Goal: Check status: Check status

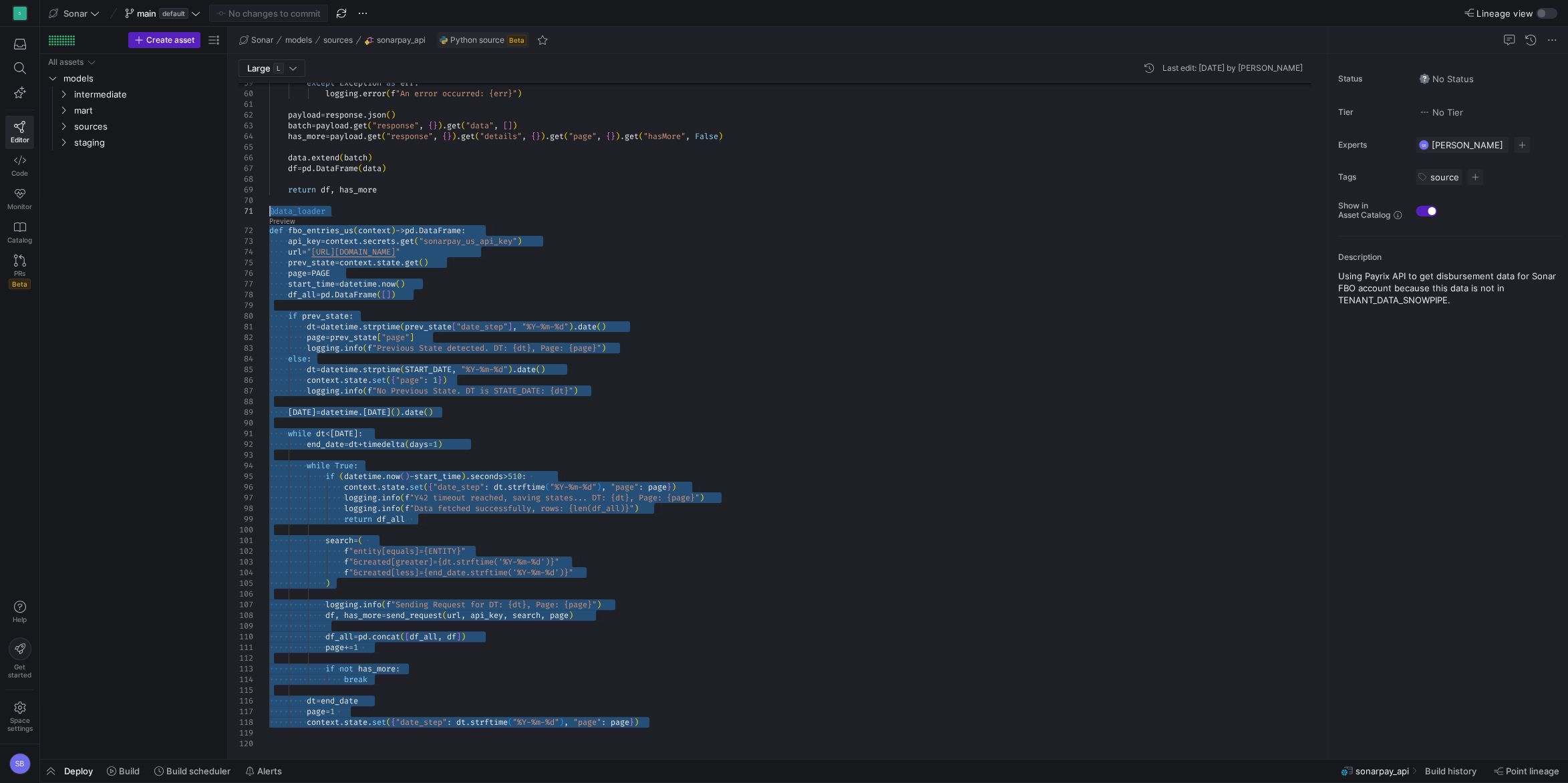
drag, startPoint x: 665, startPoint y: 721, endPoint x: 247, endPoint y: 207, distance: 662.5
click at [269, 207] on div "except Exception as err : logging . error ( f "An error occurred: {err}" ) payl…" at bounding box center [795, 97] width 1052 height 1302
click at [195, 14] on icon at bounding box center [195, 13] width 9 height 9
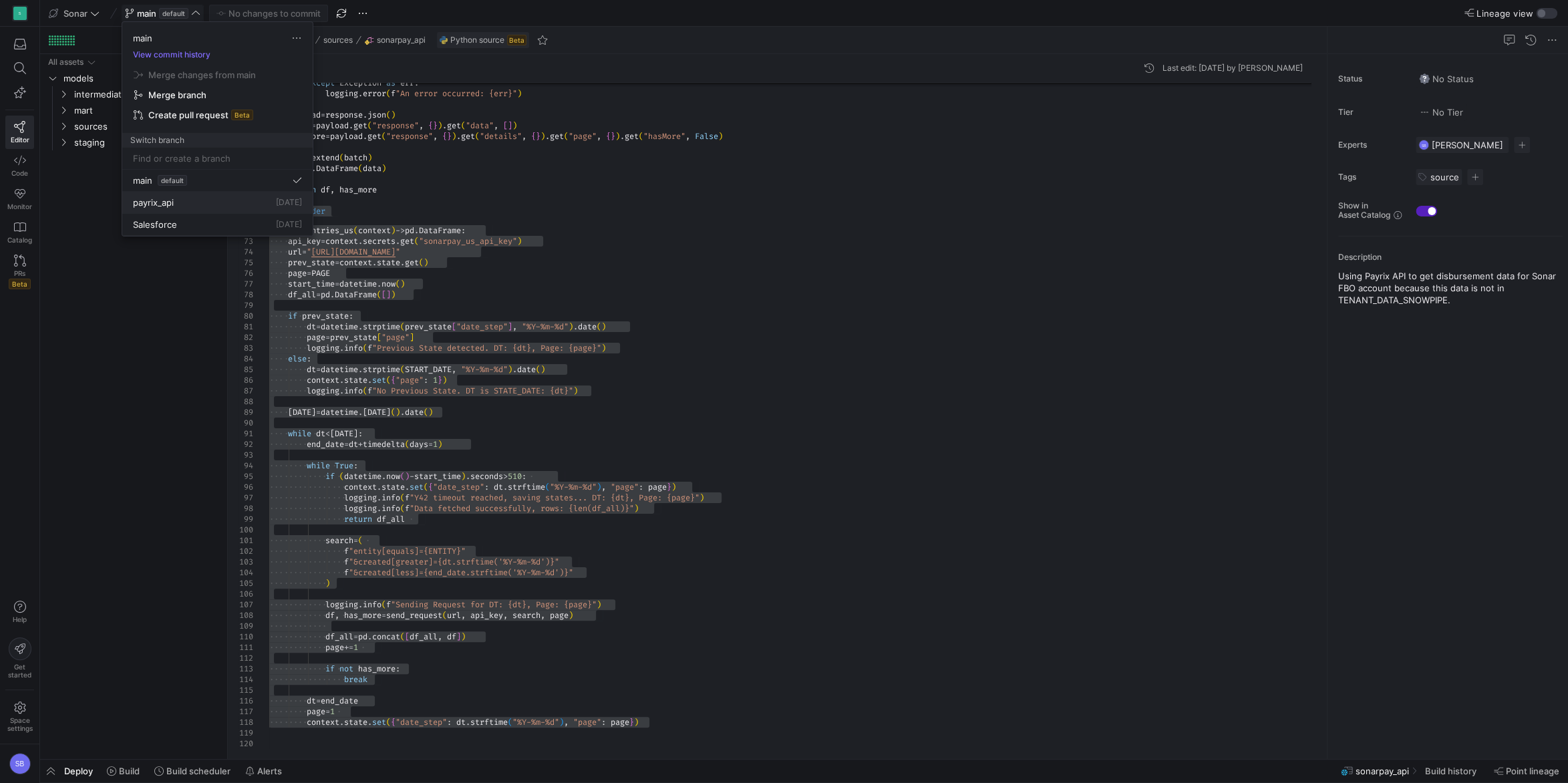
click at [162, 195] on button "payrix_api [DATE]" at bounding box center [218, 203] width 191 height 22
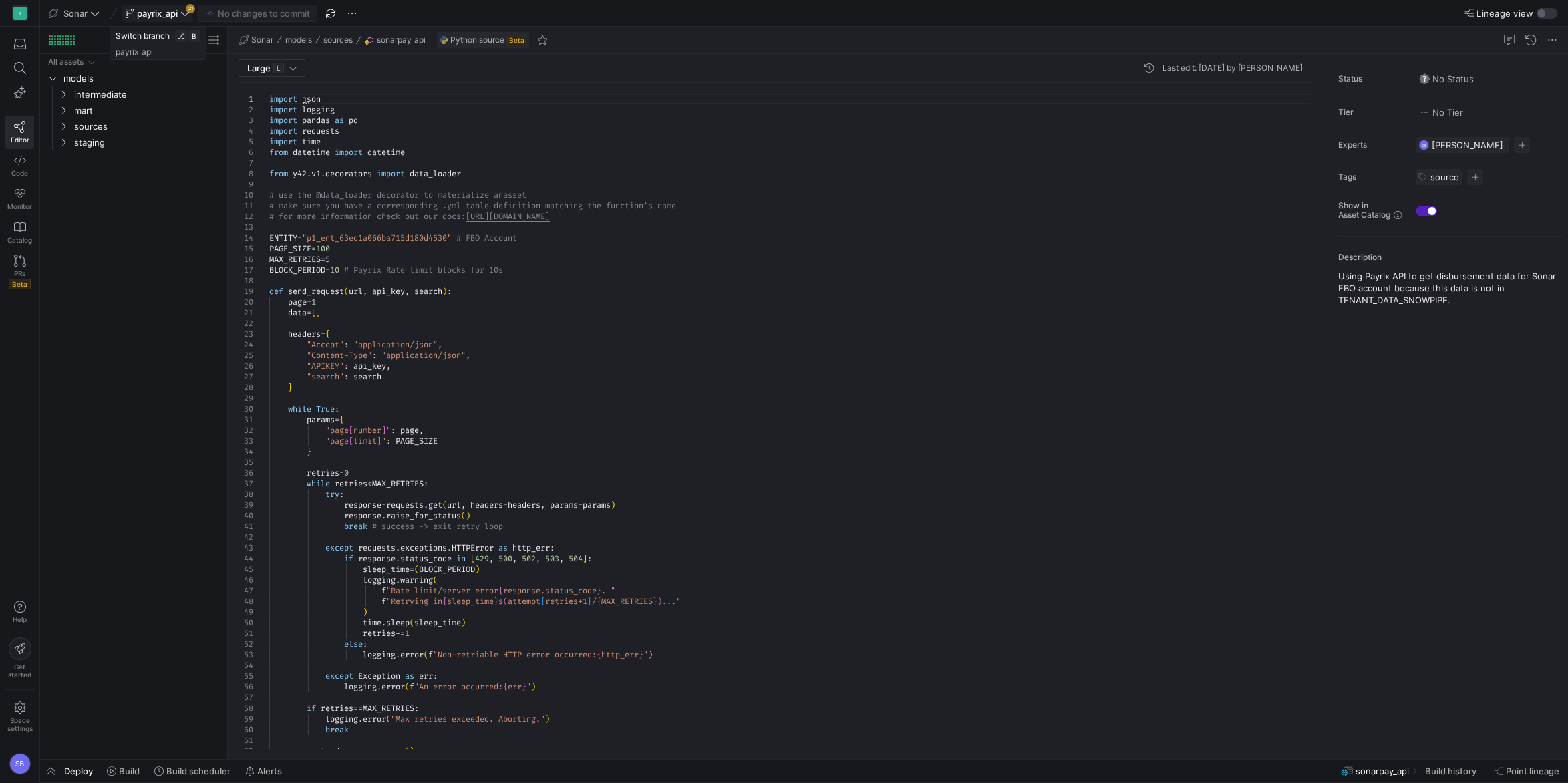
click at [184, 17] on icon at bounding box center [184, 13] width 9 height 9
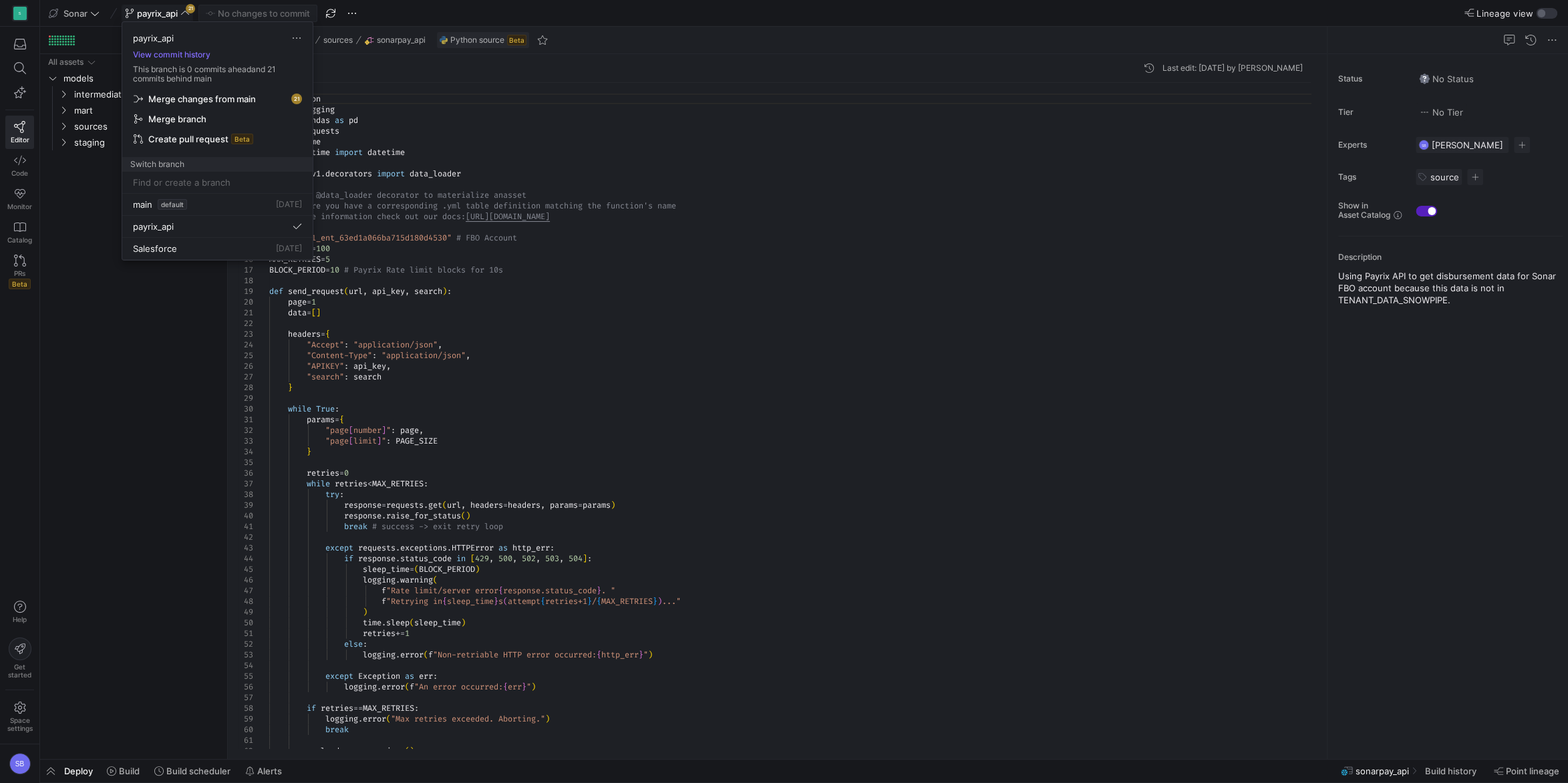
click at [658, 357] on div at bounding box center [784, 392] width 1568 height 783
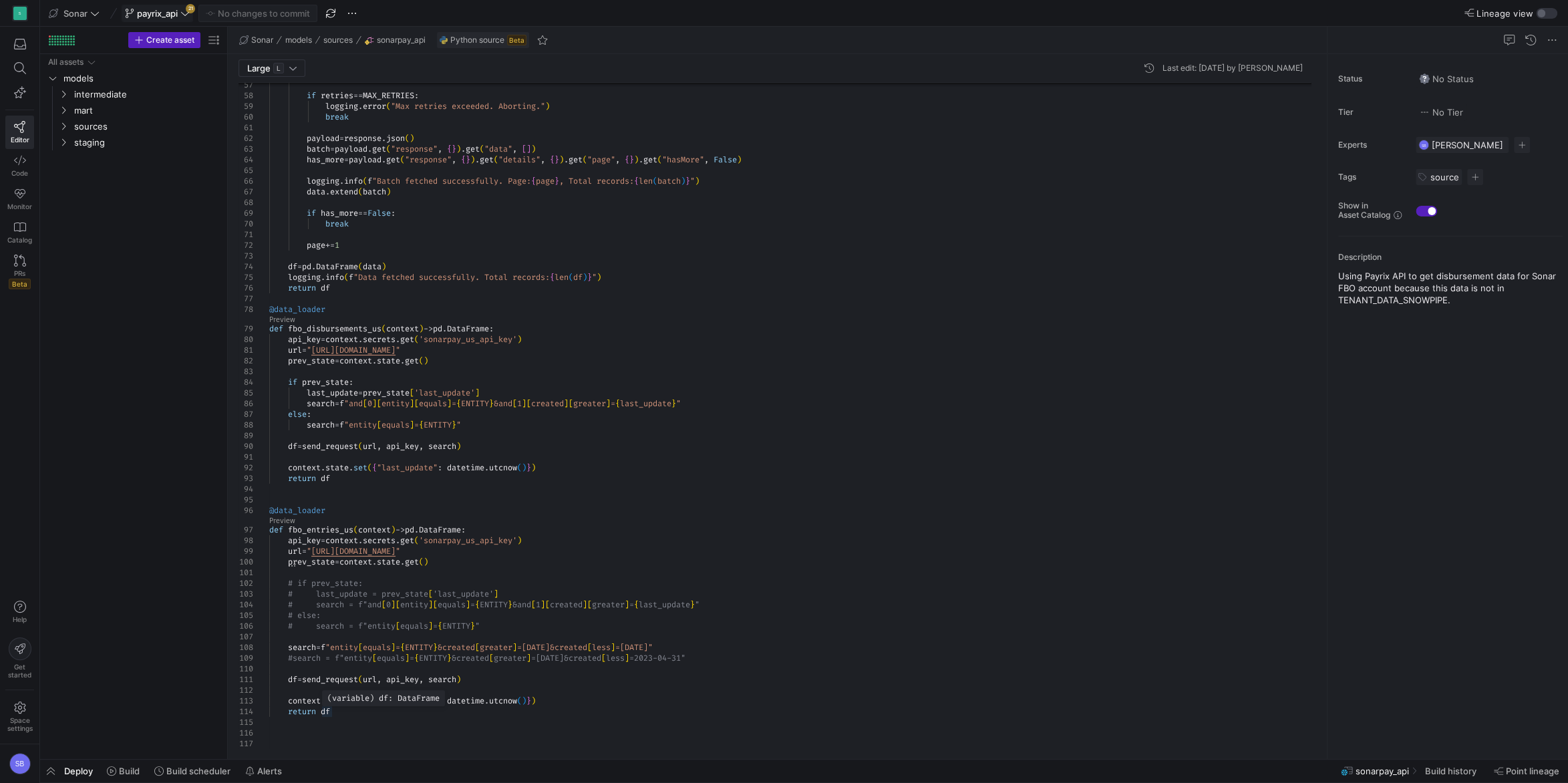
click at [334, 712] on div "if retries == MAX_RETRIES : logging . error ( "Max retries exceeded. Aborting."…" at bounding box center [795, 109] width 1052 height 1279
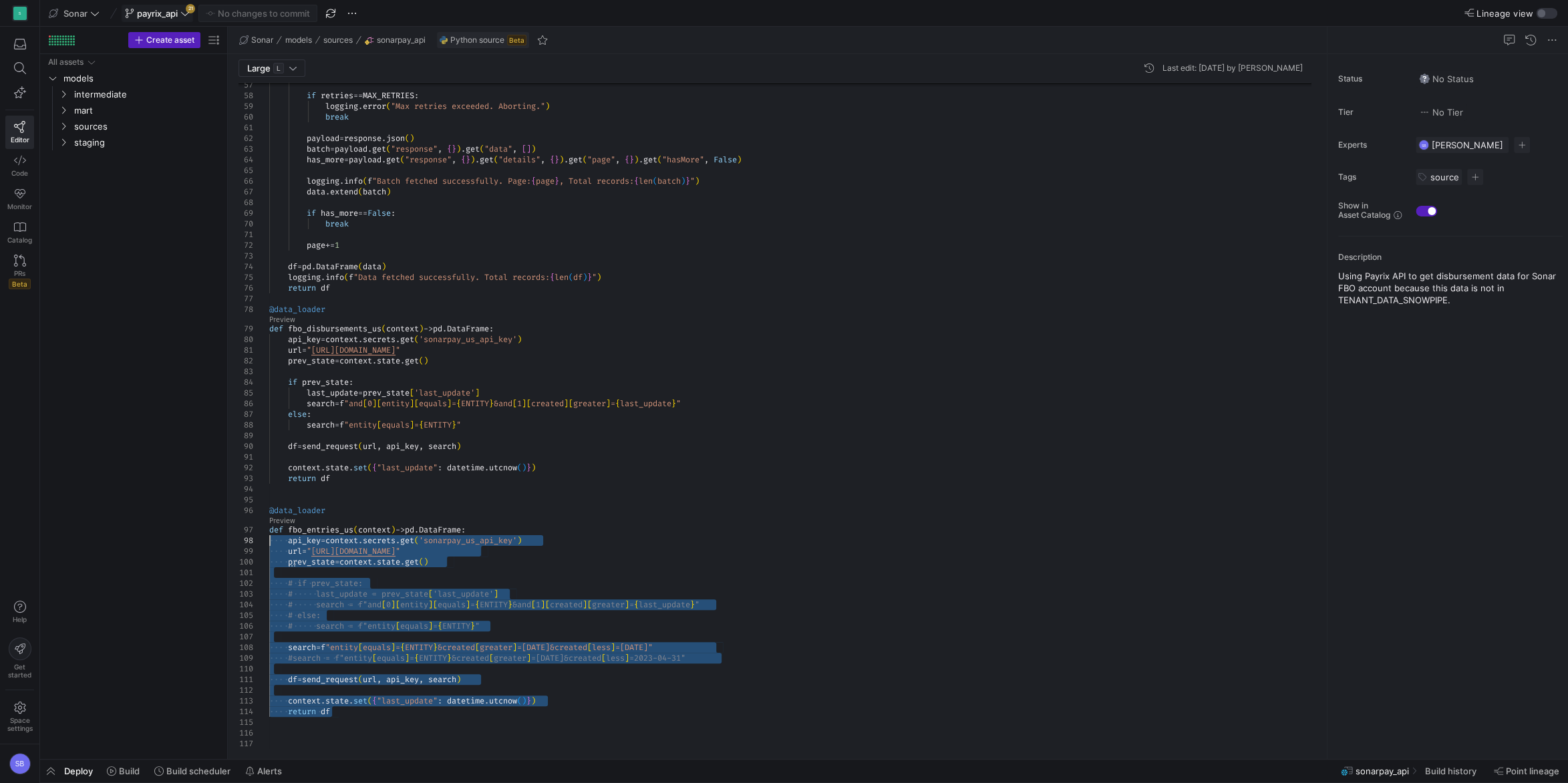
drag, startPoint x: 344, startPoint y: 711, endPoint x: 236, endPoint y: 540, distance: 202.2
click at [269, 540] on div "if retries == MAX_RETRIES : logging . error ( "Max retries exceeded. Aborting."…" at bounding box center [795, 109] width 1052 height 1279
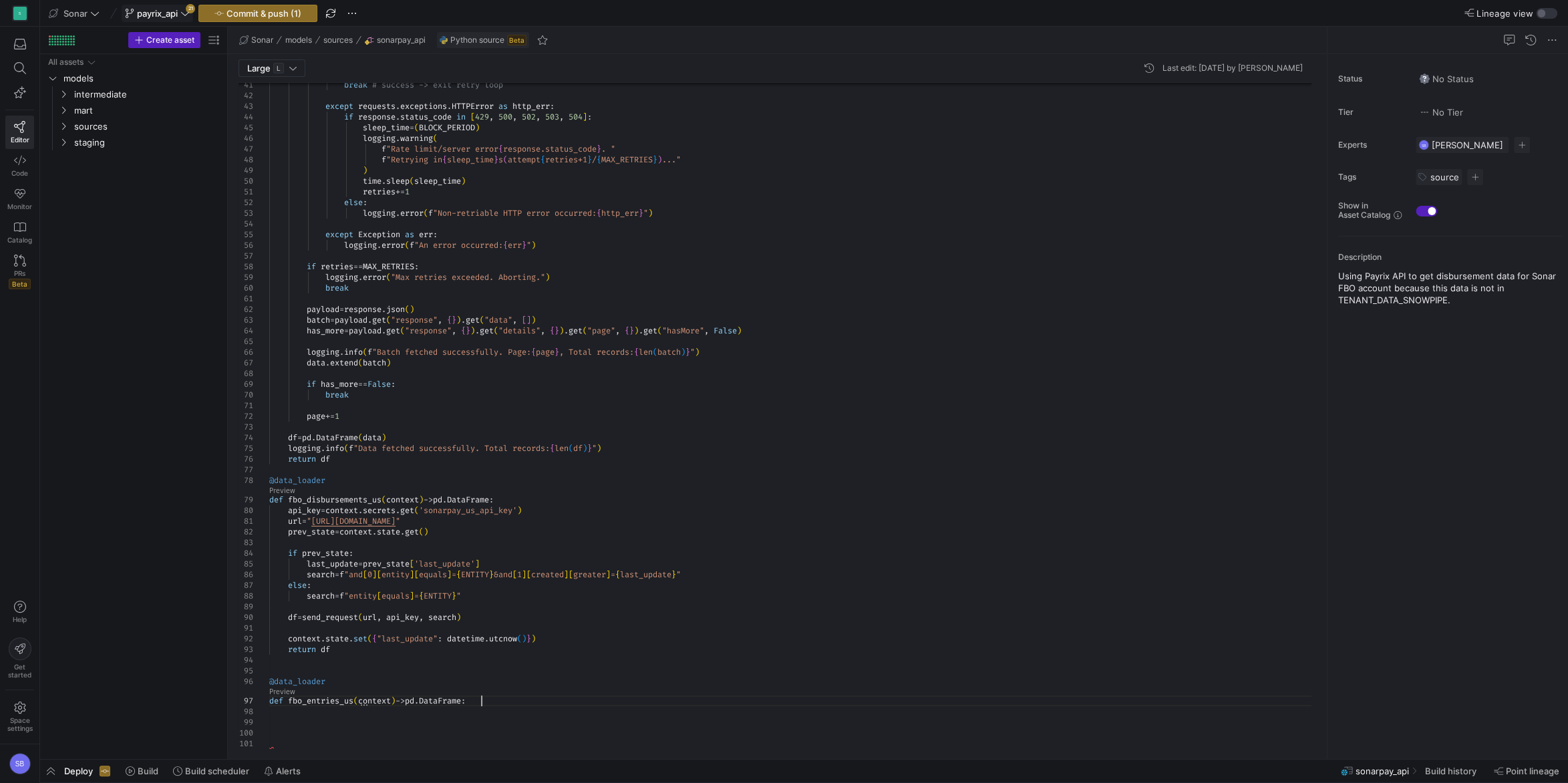
click at [496, 702] on div "if retries == MAX_RETRIES : logging . error ( "Max retries exceeded. Aborting."…" at bounding box center [795, 195] width 1052 height 1108
click at [557, 684] on div "if retries == MAX_RETRIES : logging . error ( "Max retries exceeded. Aborting."…" at bounding box center [795, 200] width 1052 height 1118
click at [282, 691] on div "Large L Last edit: [DATE] by [PERSON_NAME] 57 58 59 60 61 62 63 64 65 66 67 68 …" at bounding box center [775, 407] width 1094 height 705
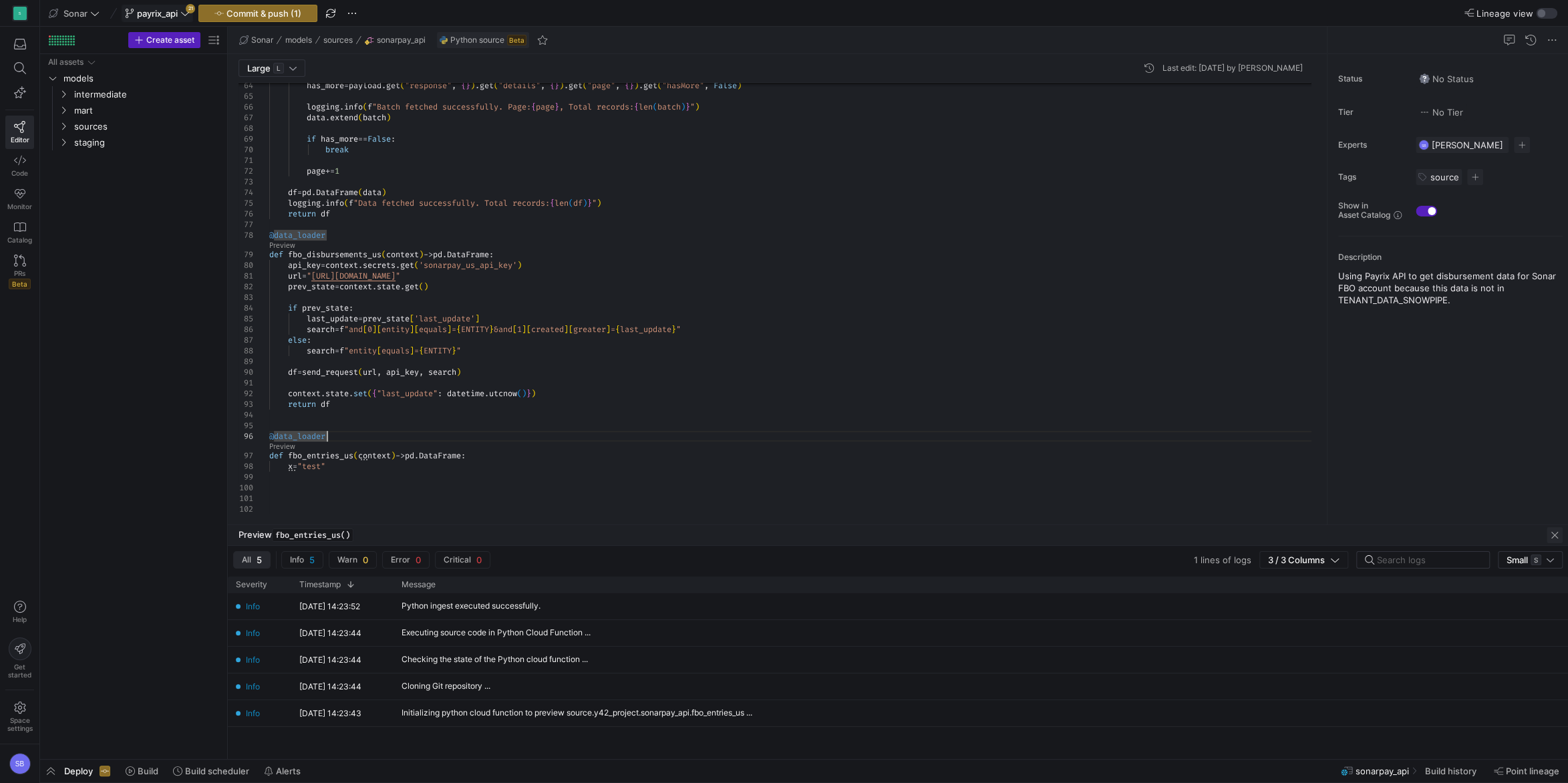
click at [1553, 534] on span "button" at bounding box center [1554, 535] width 16 height 16
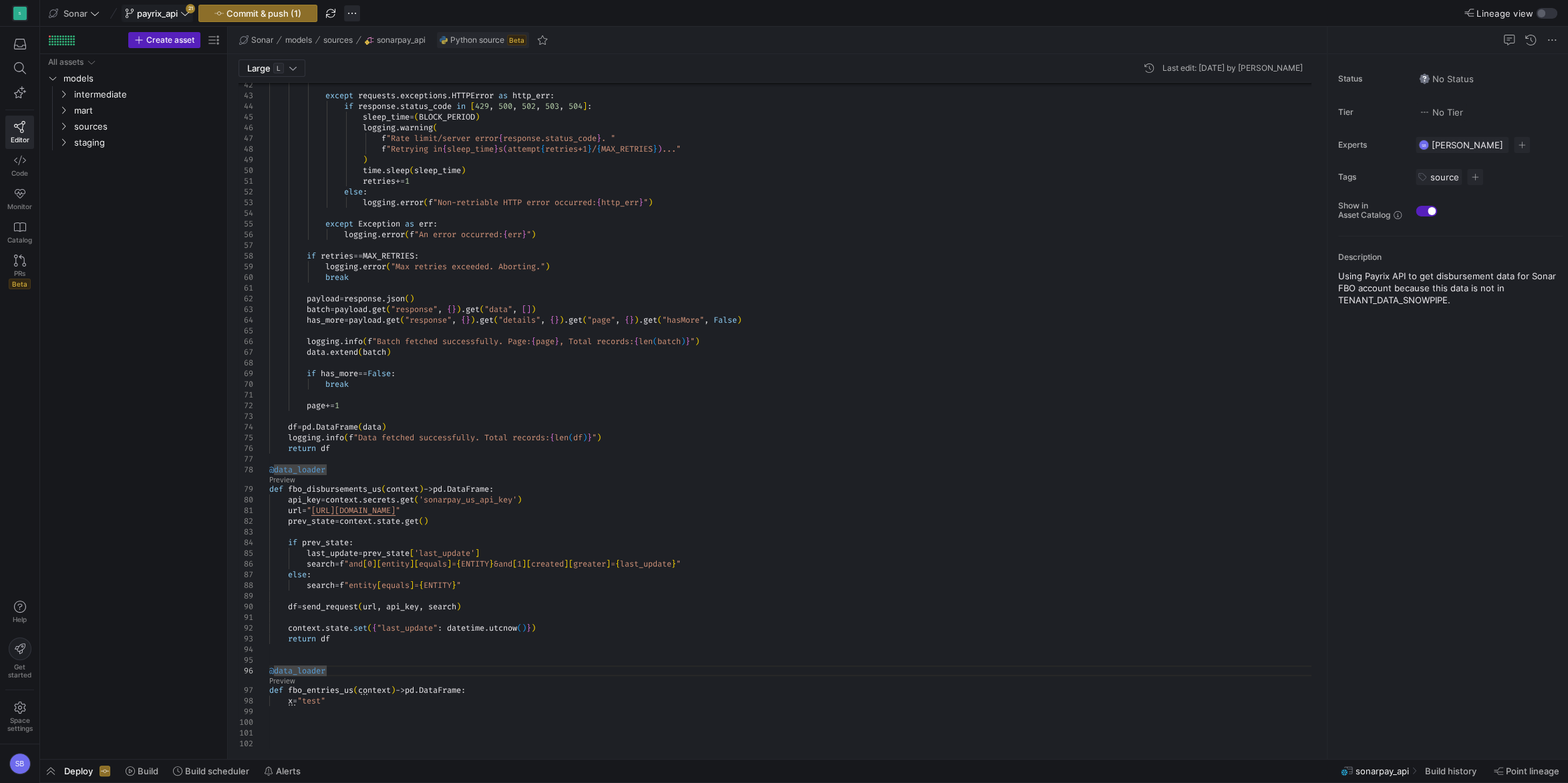
click at [355, 14] on span "button" at bounding box center [352, 13] width 16 height 16
click at [428, 134] on span "Discard all changes" at bounding box center [406, 139] width 80 height 10
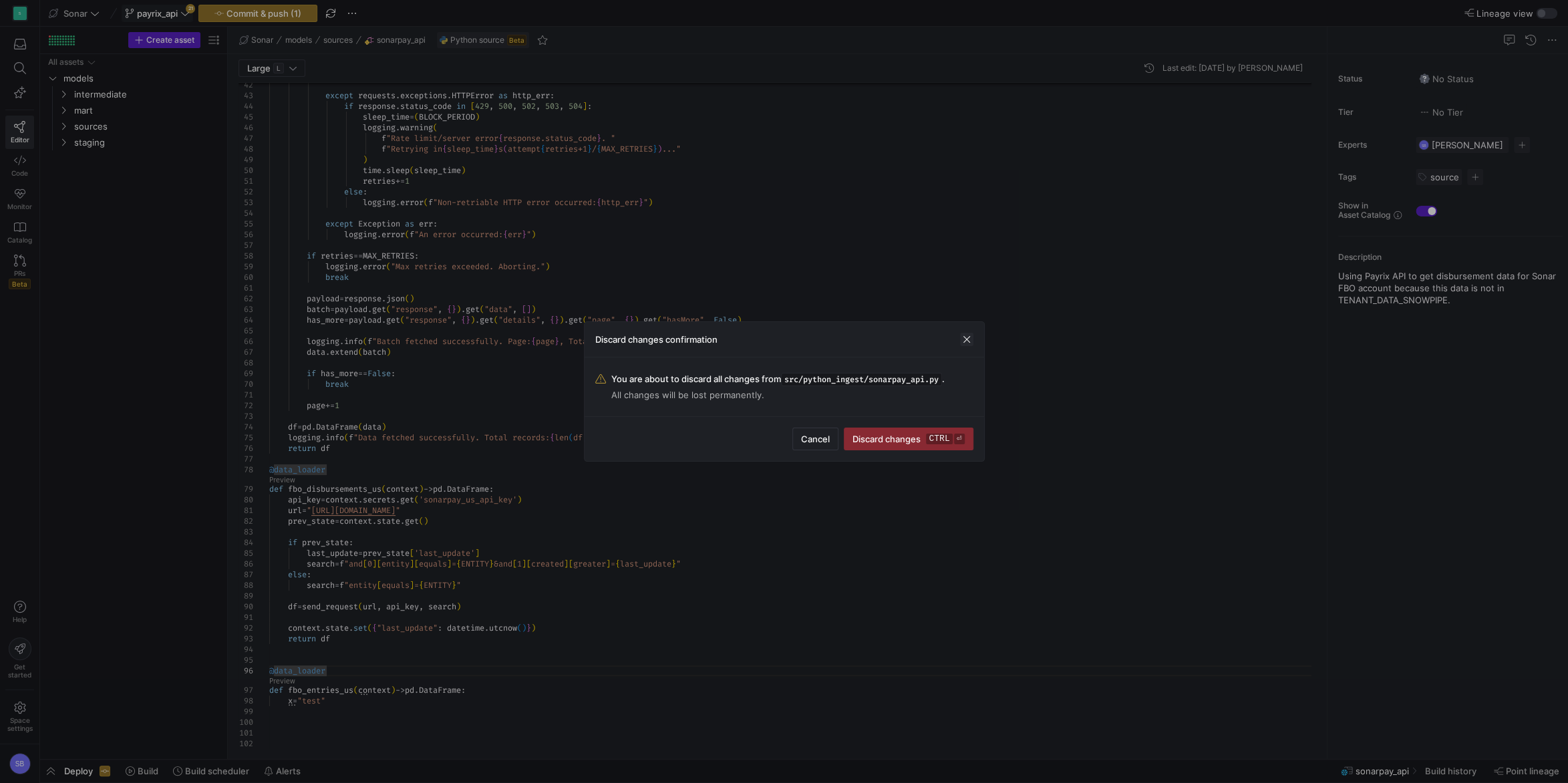
click at [964, 341] on span "button" at bounding box center [967, 339] width 13 height 13
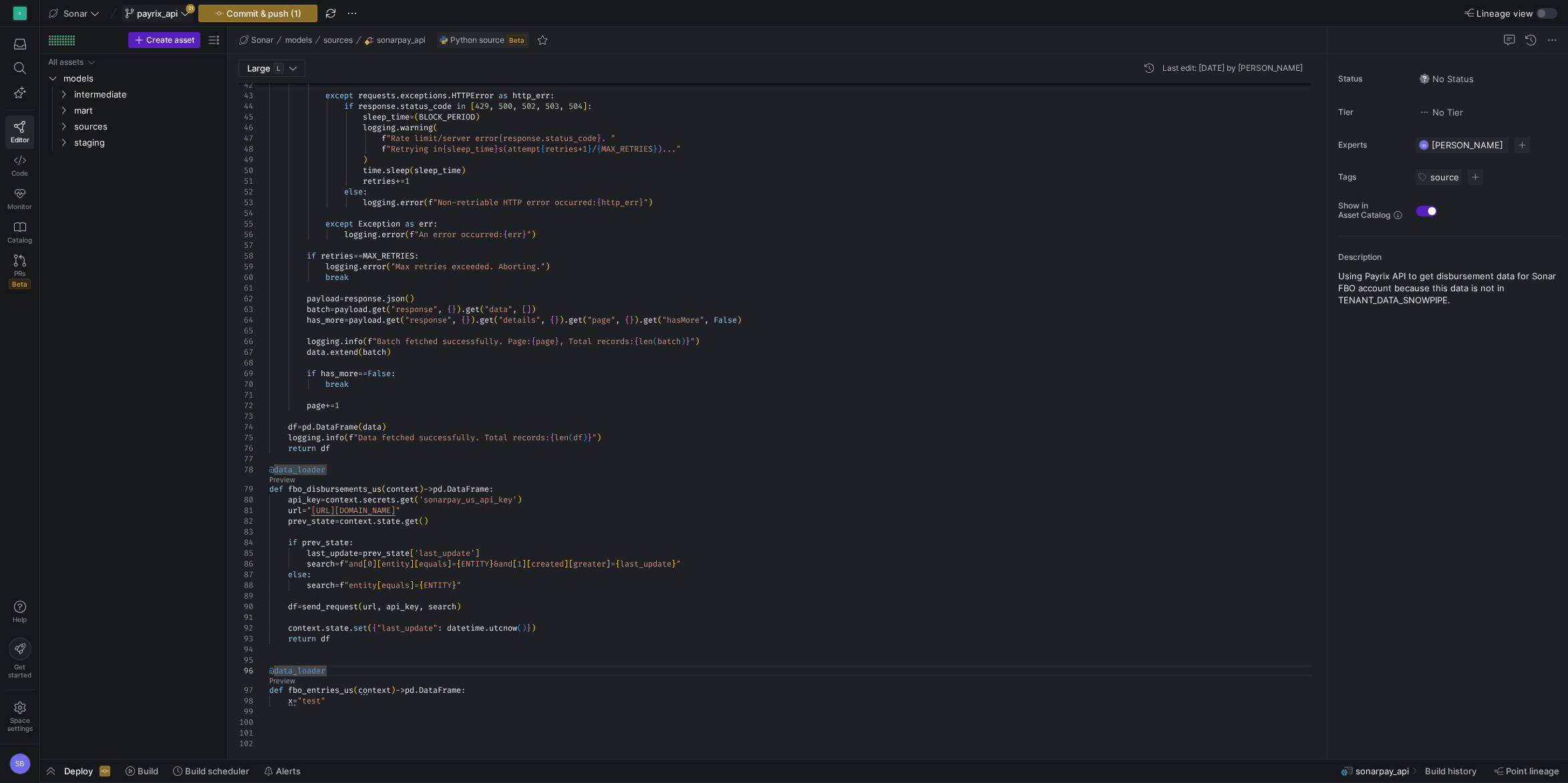
click at [452, 711] on div "has_more = payload . get ( "response" , { } ) . get ( "details" , { } ) . get (…" at bounding box center [795, 190] width 1052 height 1118
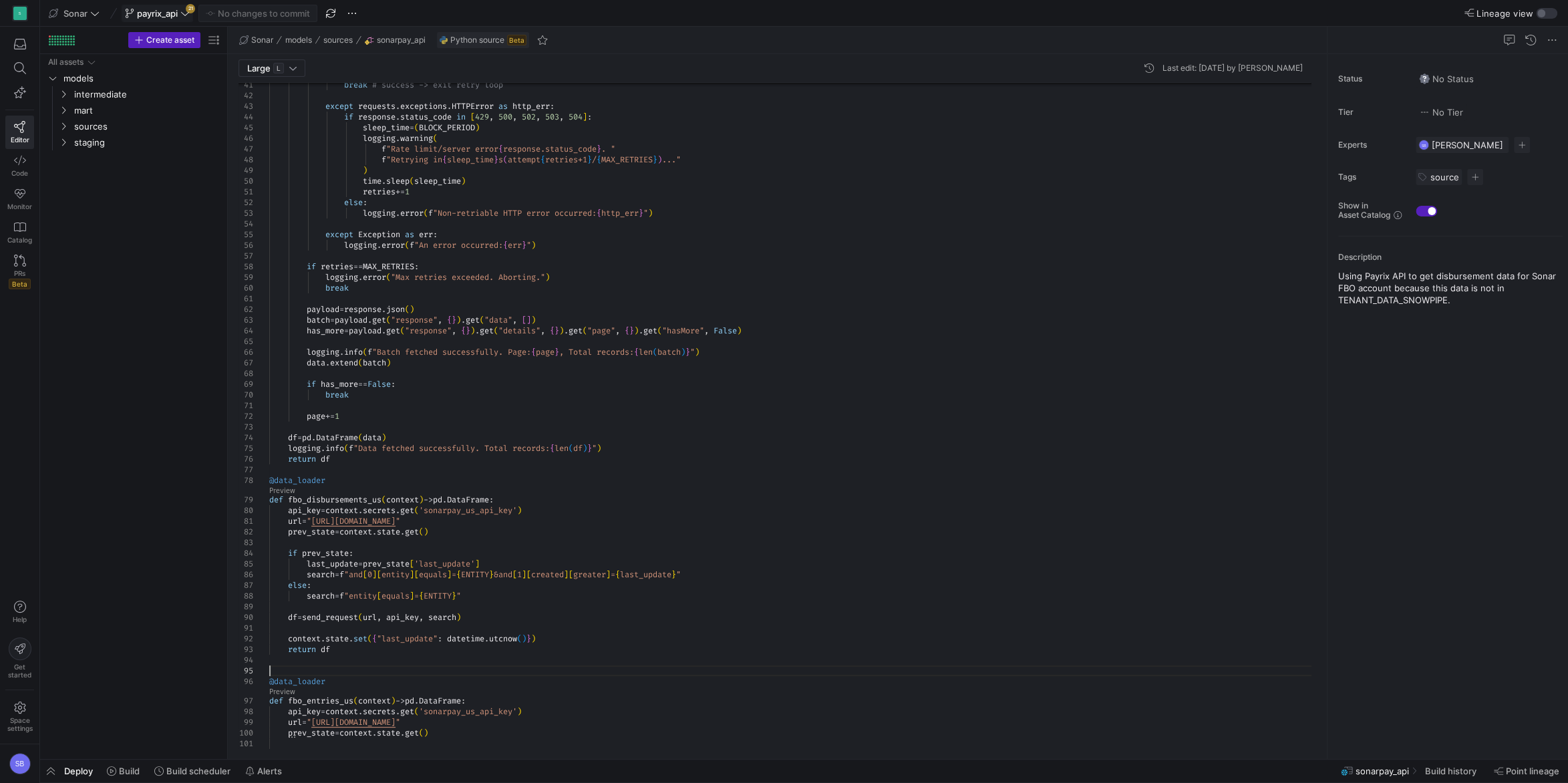
click at [475, 671] on div "has_more = payload . get ( "response" , { } ) . get ( "details" , { } ) . get (…" at bounding box center [795, 280] width 1052 height 1279
click at [63, 42] on div at bounding box center [63, 42] width 2 height 2
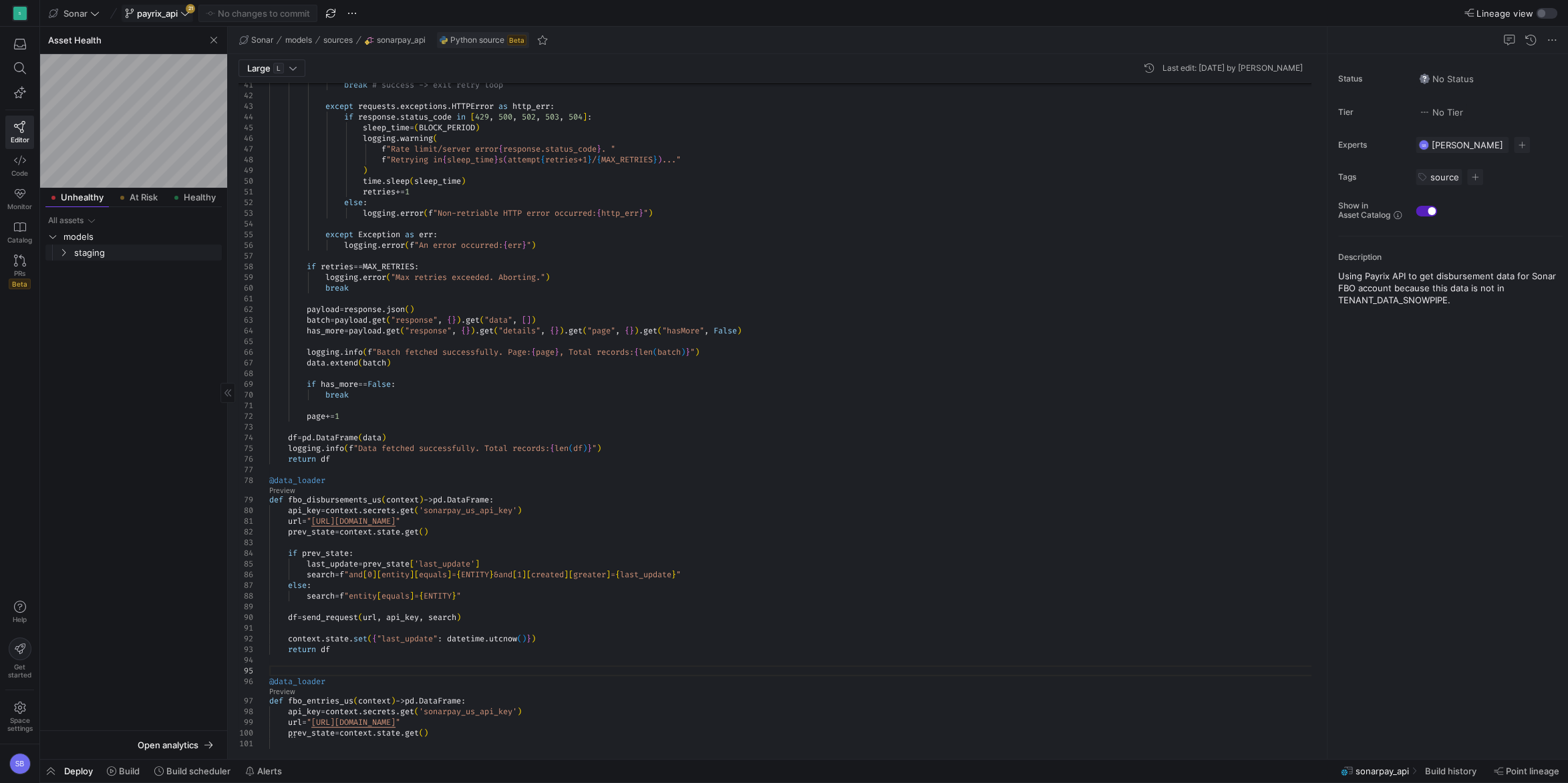
click at [66, 255] on icon "Press SPACE to select this row." at bounding box center [63, 252] width 9 height 8
click at [168, 19] on span "payrix_api" at bounding box center [157, 13] width 41 height 10
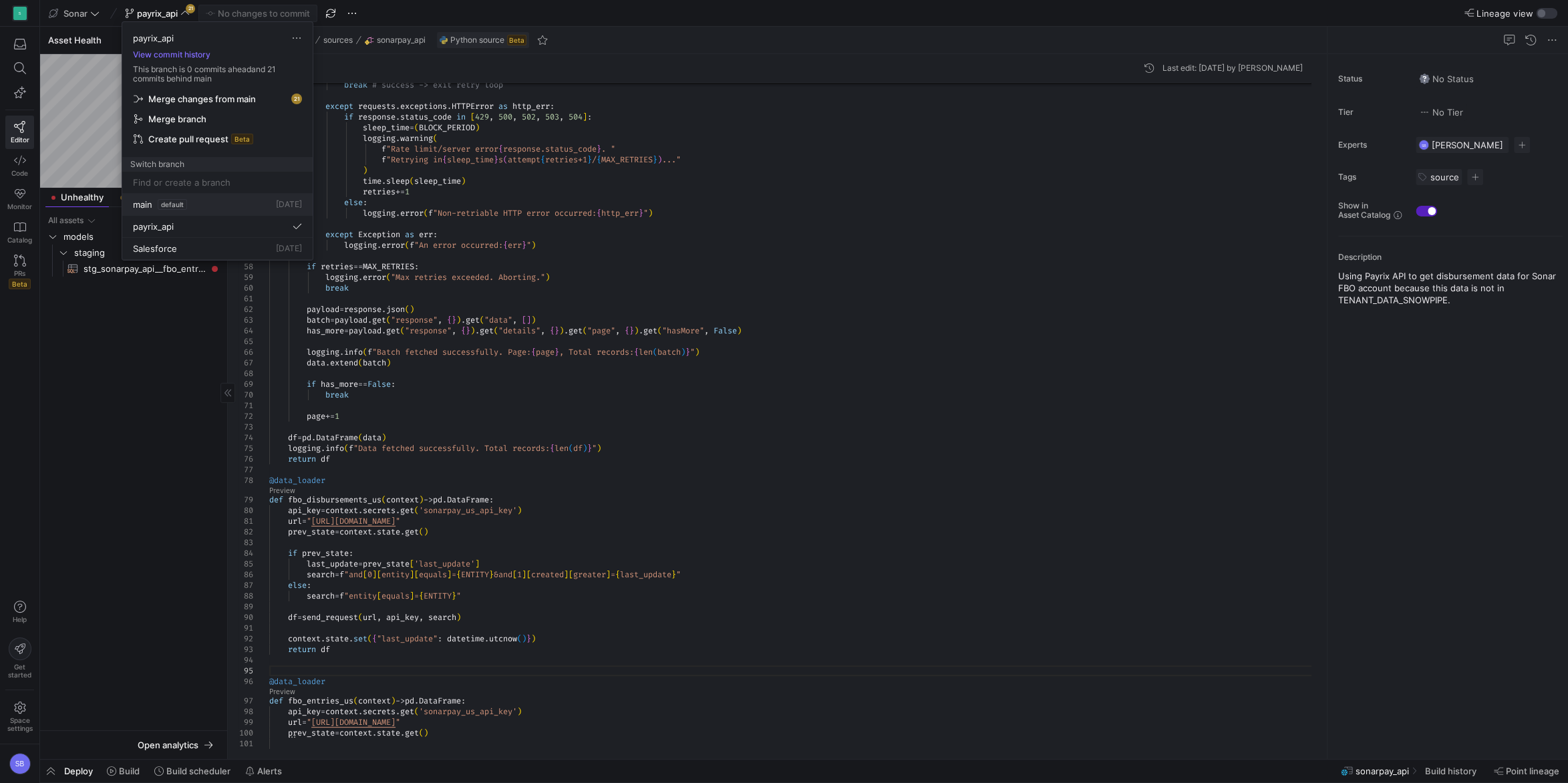
click at [151, 207] on span "main" at bounding box center [143, 204] width 19 height 10
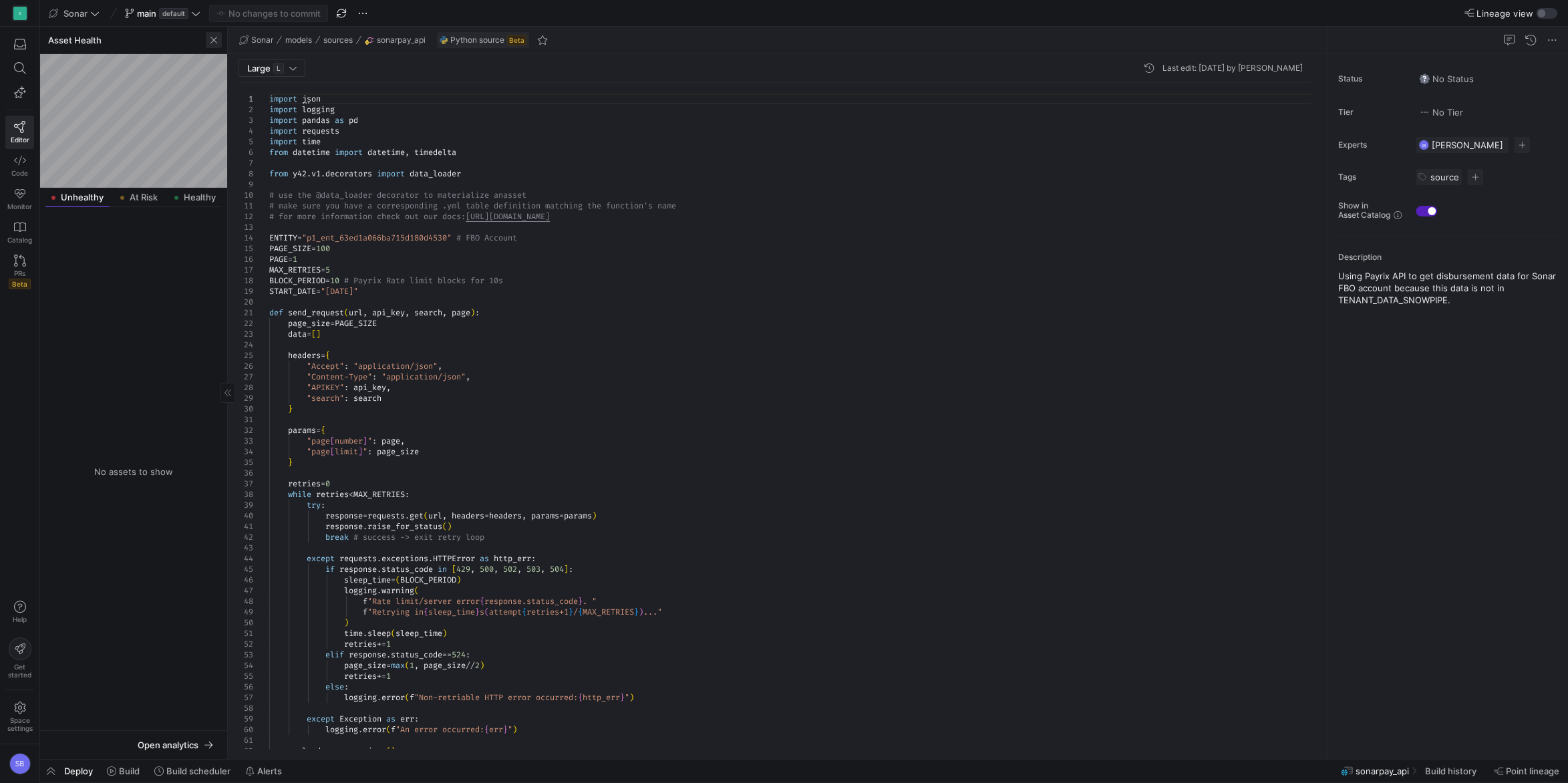
click at [215, 41] on span "button" at bounding box center [213, 40] width 16 height 16
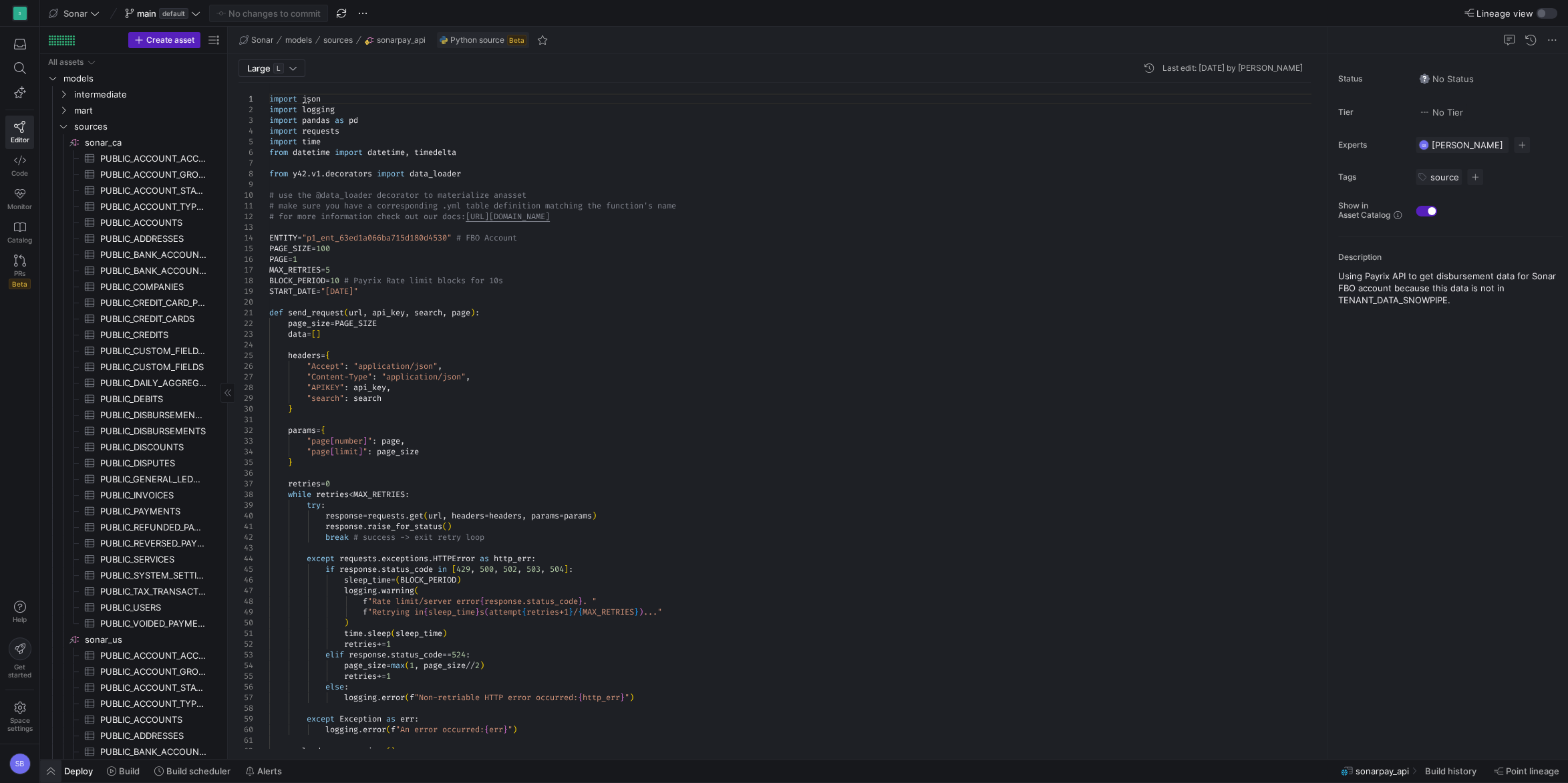
click at [55, 770] on span "button" at bounding box center [51, 770] width 22 height 23
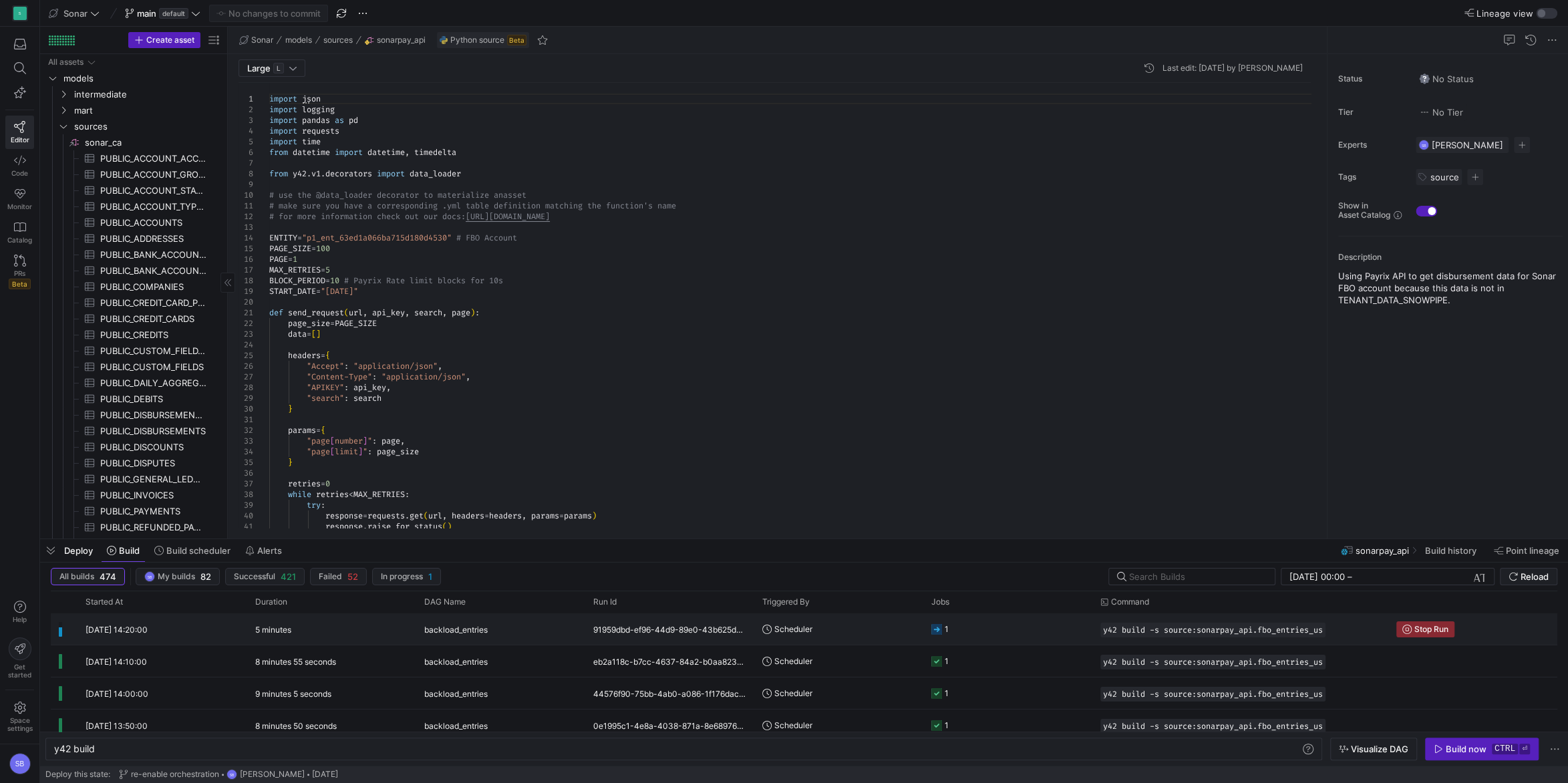
click at [323, 633] on div "5 minutes" at bounding box center [331, 629] width 169 height 31
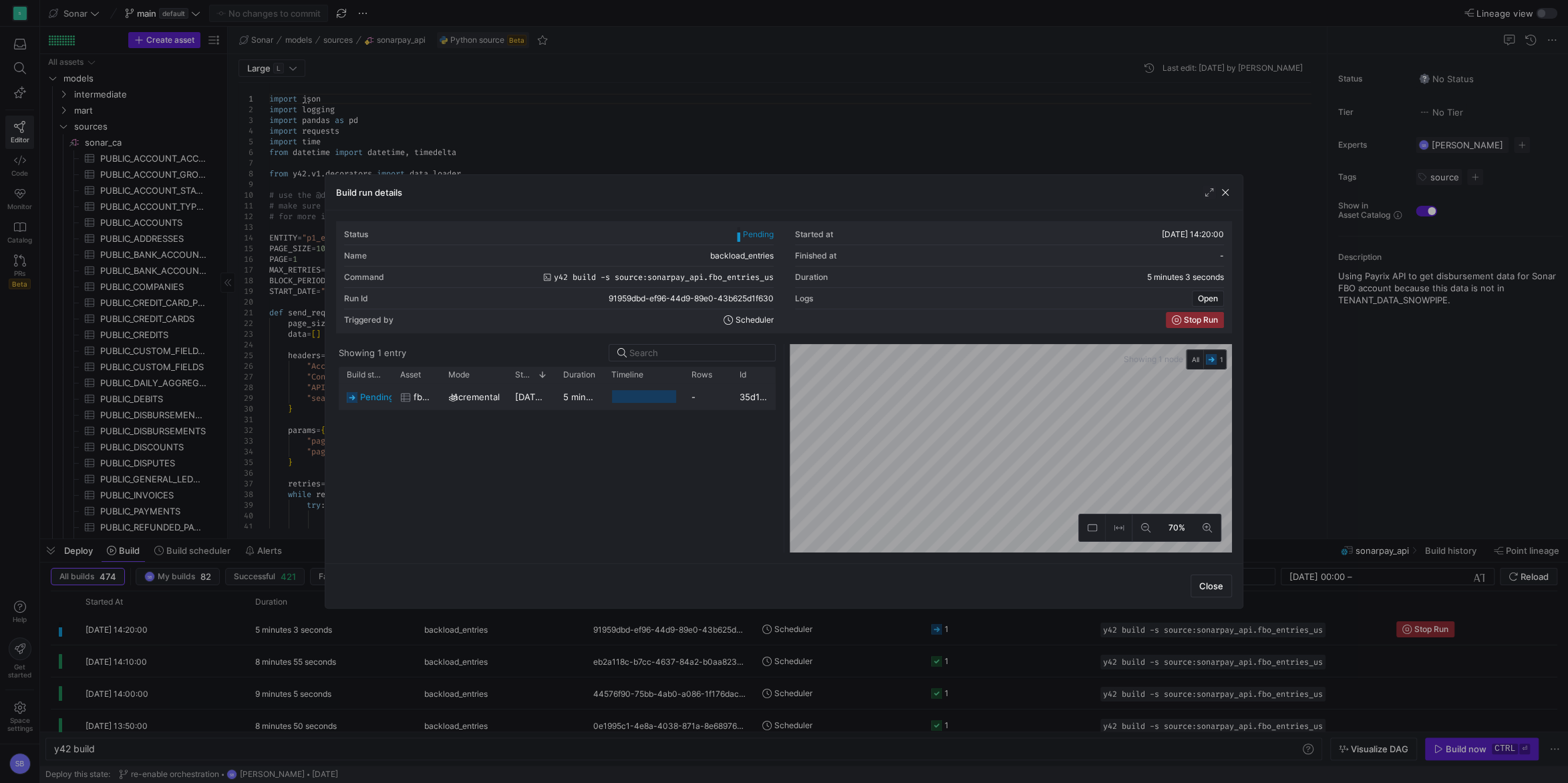
click at [599, 400] on y42-duration "5 minutes 1 second" at bounding box center [604, 396] width 81 height 10
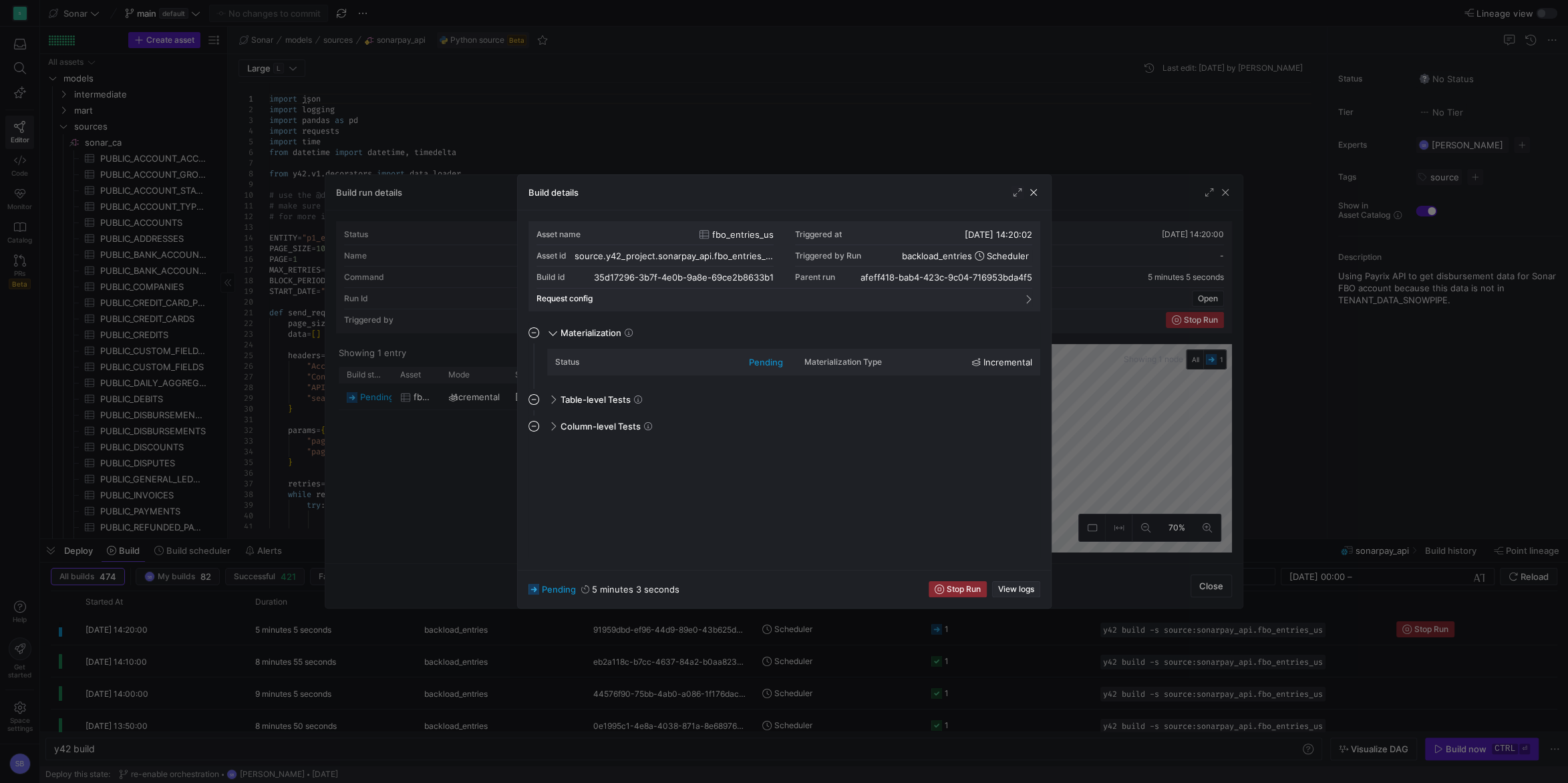
click at [1026, 588] on span "View logs" at bounding box center [1016, 589] width 36 height 9
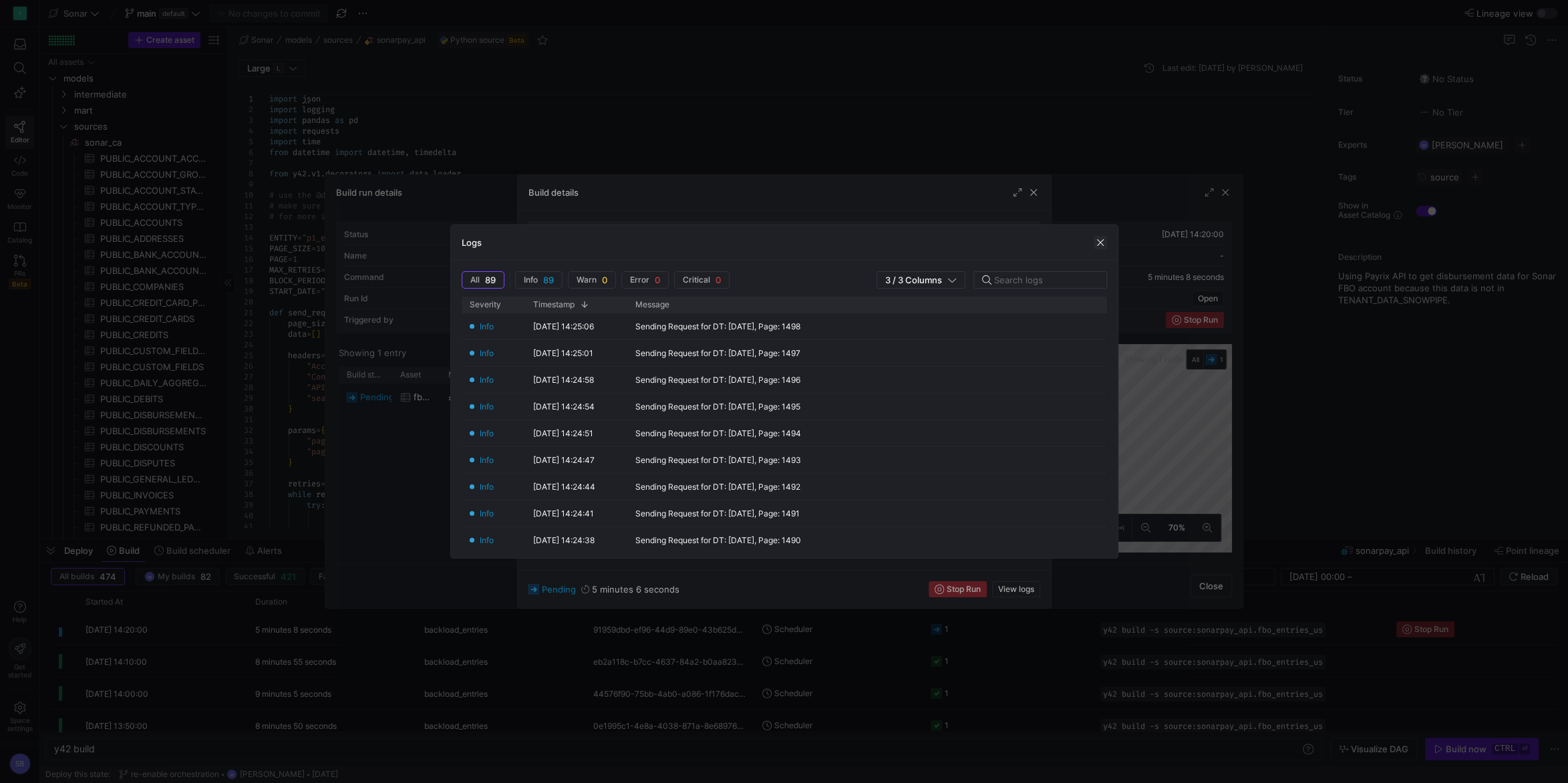
click at [1099, 243] on span "button" at bounding box center [1100, 242] width 13 height 13
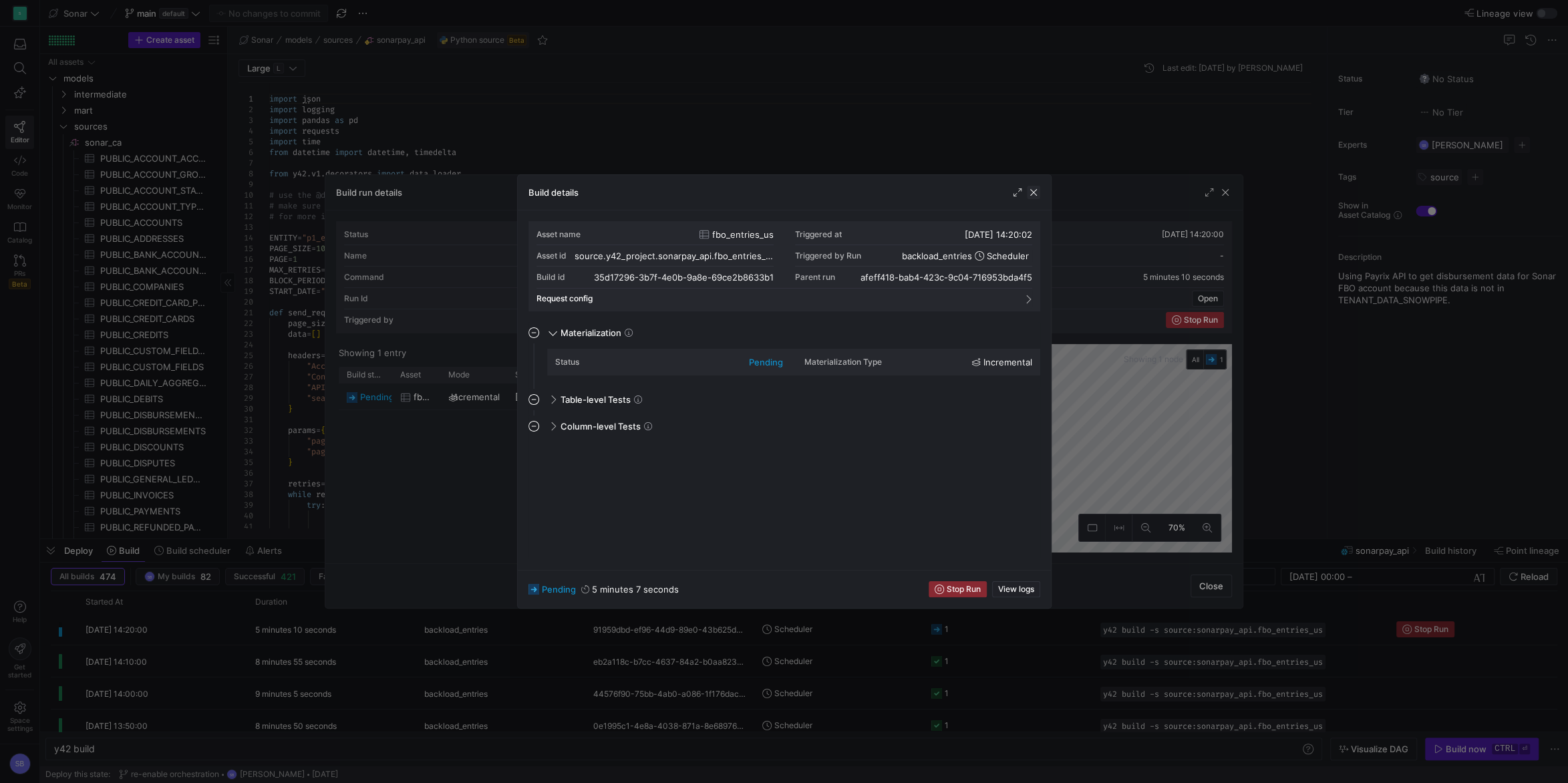
click at [1035, 189] on span "button" at bounding box center [1033, 192] width 13 height 13
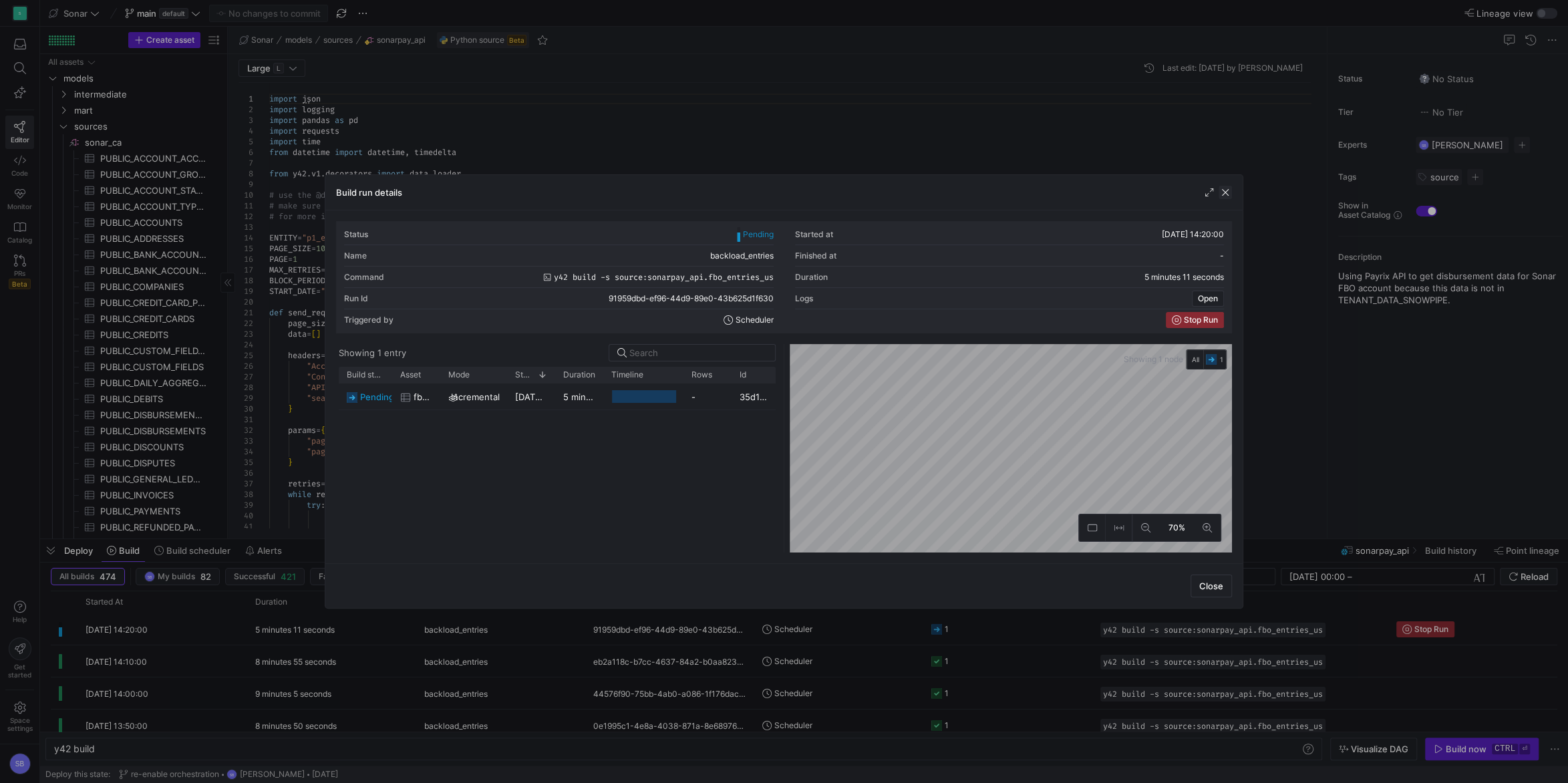
click at [1230, 191] on span "button" at bounding box center [1225, 192] width 13 height 13
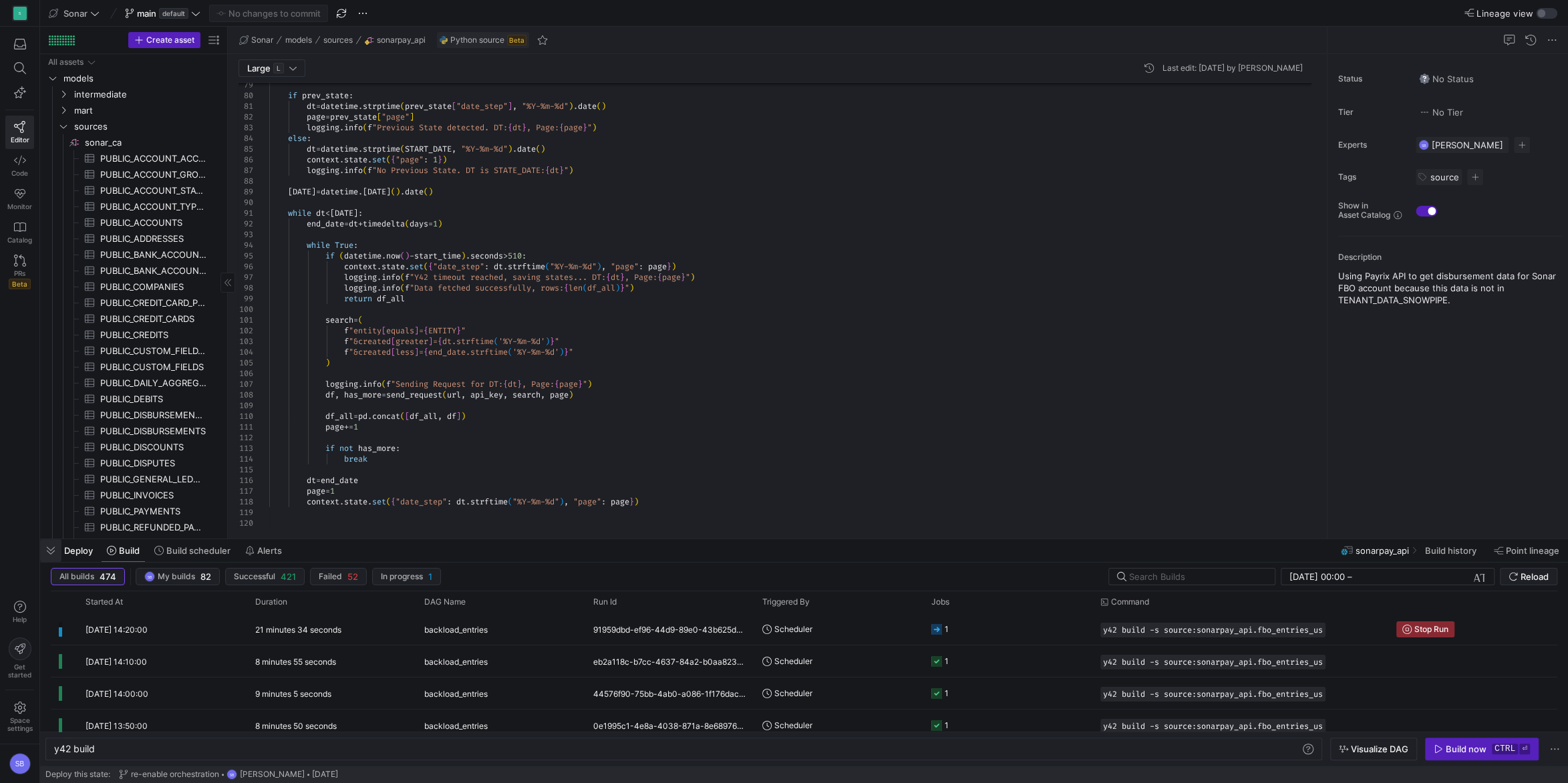
click at [60, 546] on span "button" at bounding box center [51, 550] width 22 height 23
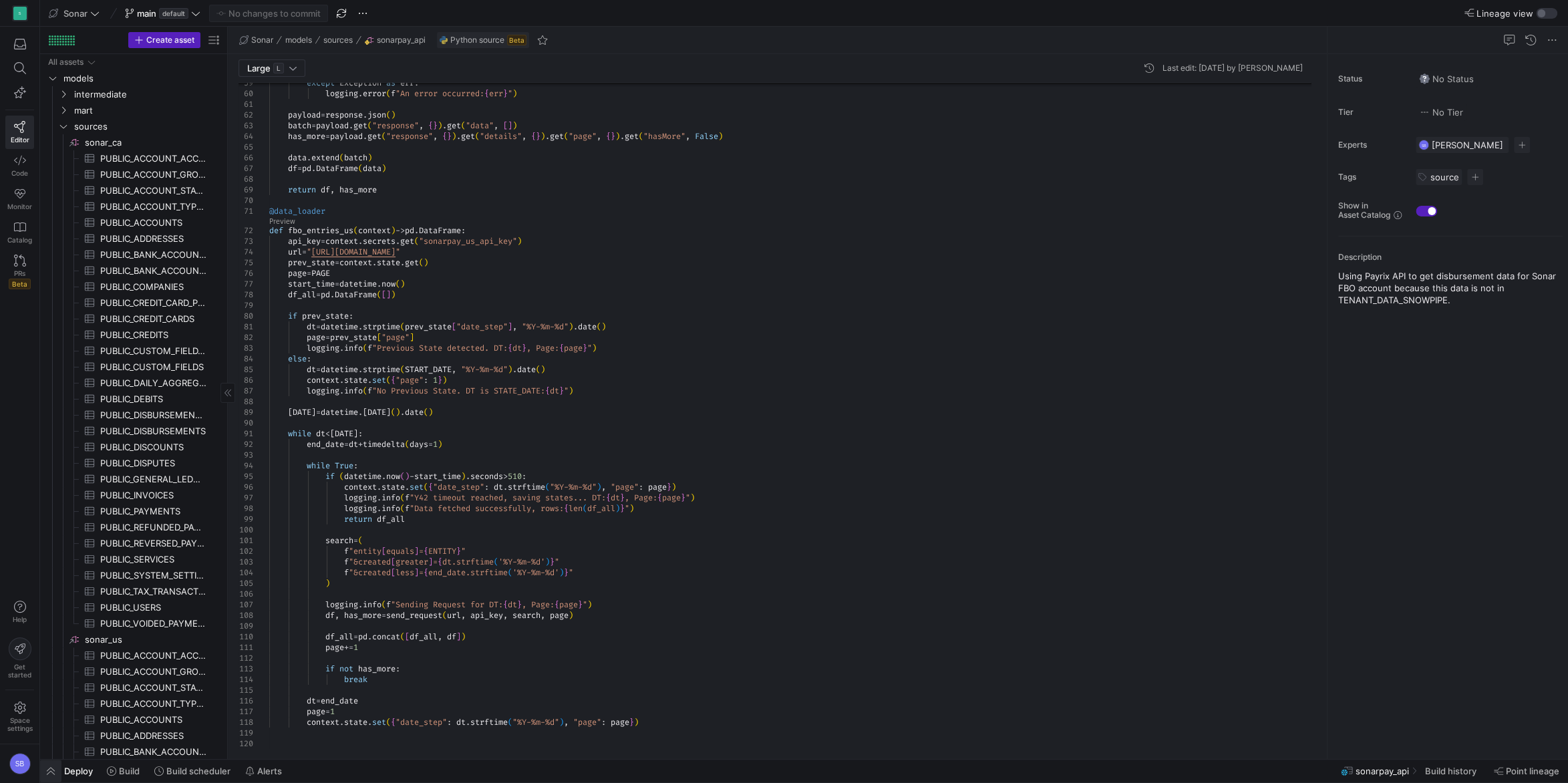
click at [48, 773] on span "button" at bounding box center [51, 770] width 22 height 23
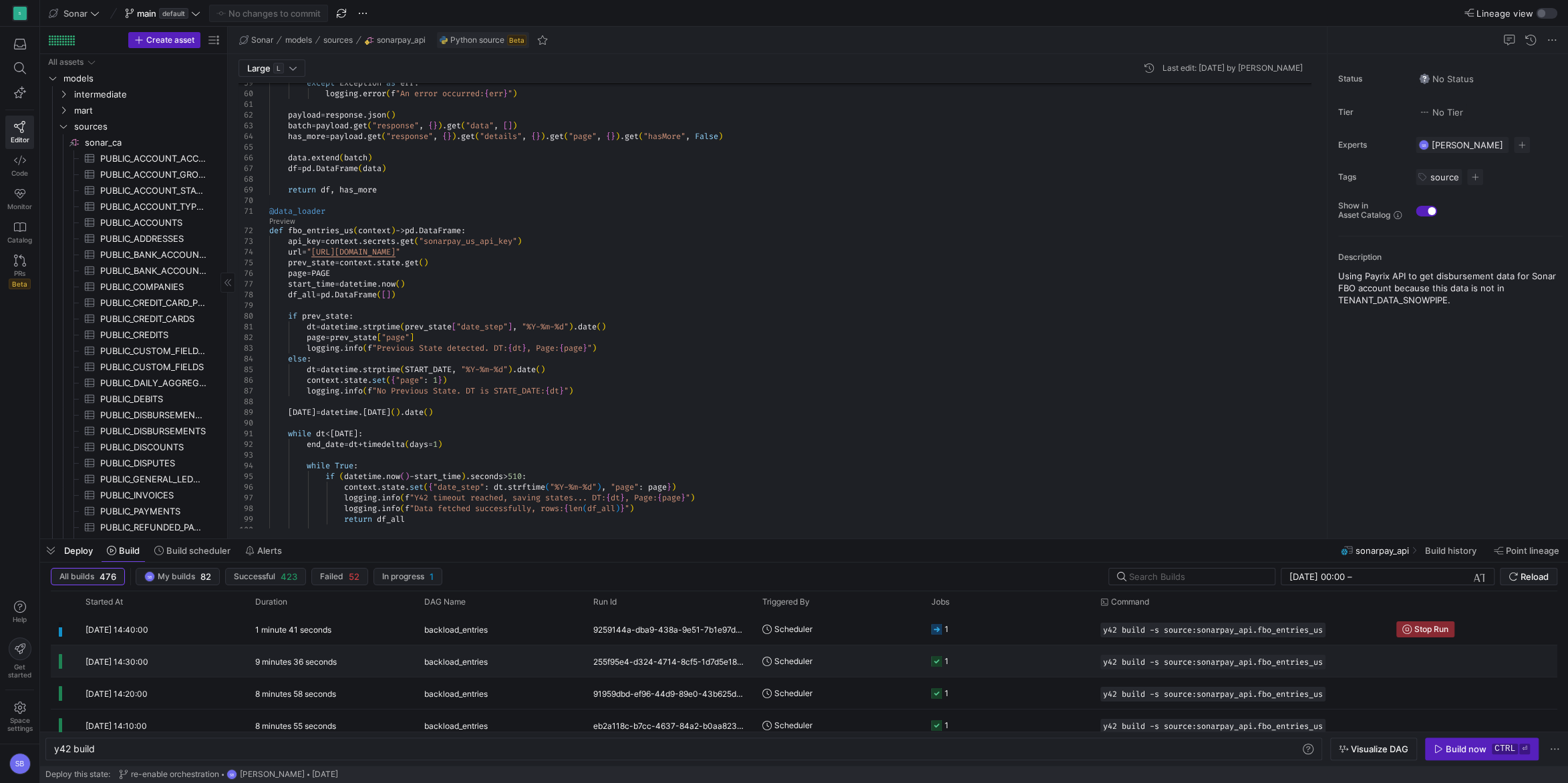
click at [281, 664] on y42-duration "9 minutes 36 seconds" at bounding box center [296, 661] width 81 height 10
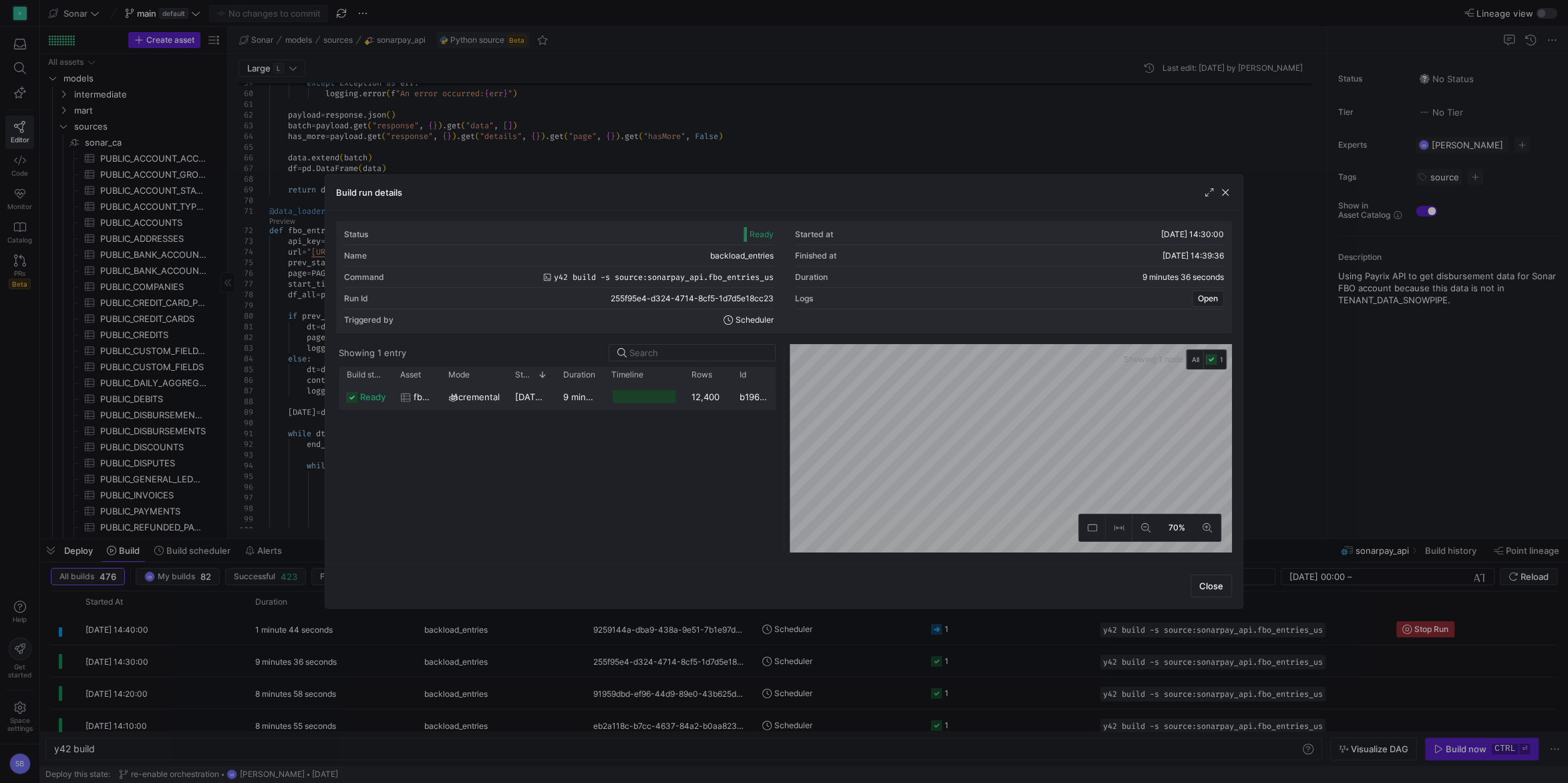
click at [589, 396] on y42-duration "9 minutes 24 seconds" at bounding box center [610, 396] width 93 height 10
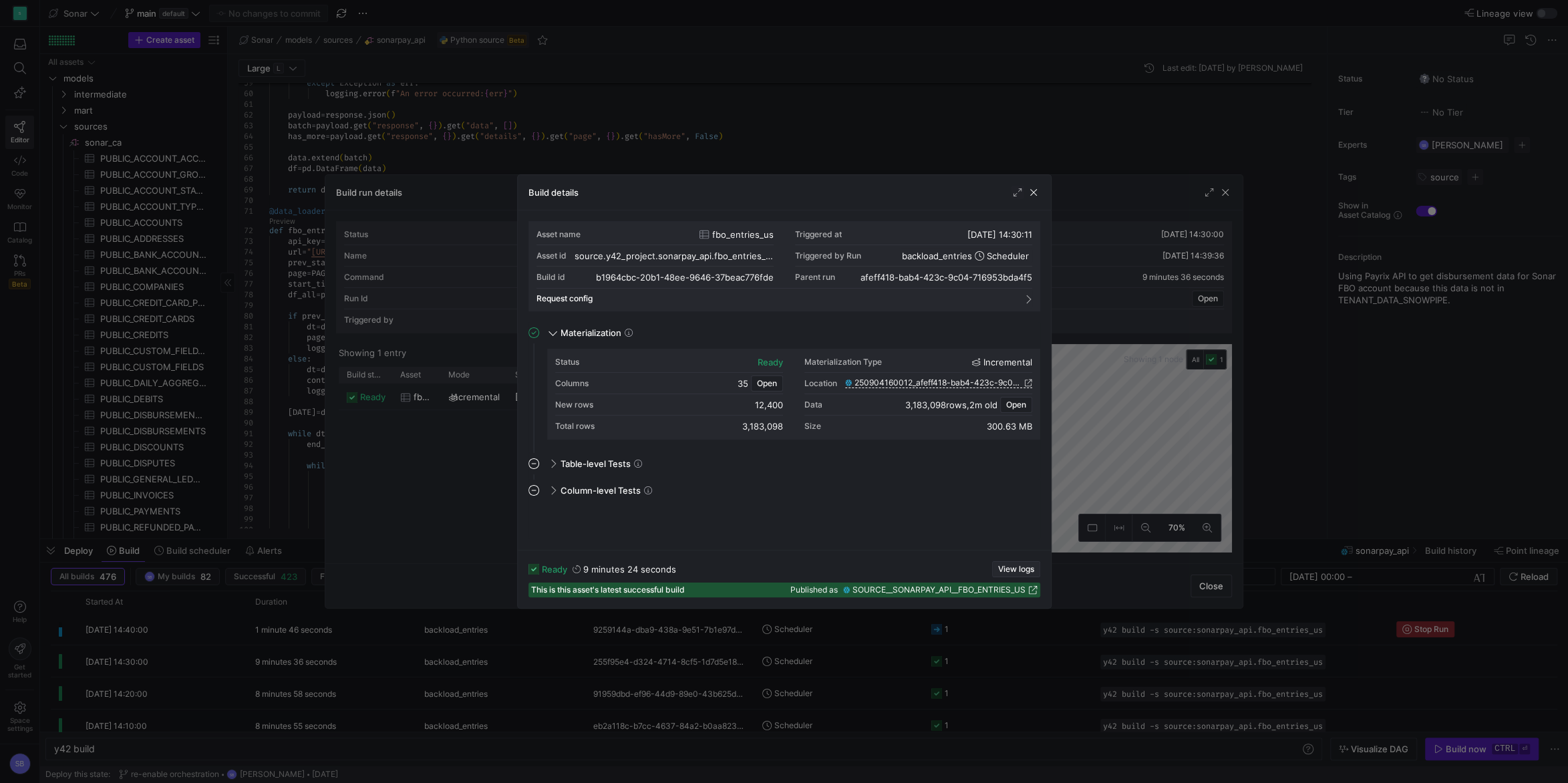
click at [1011, 565] on span "View logs" at bounding box center [1016, 569] width 36 height 9
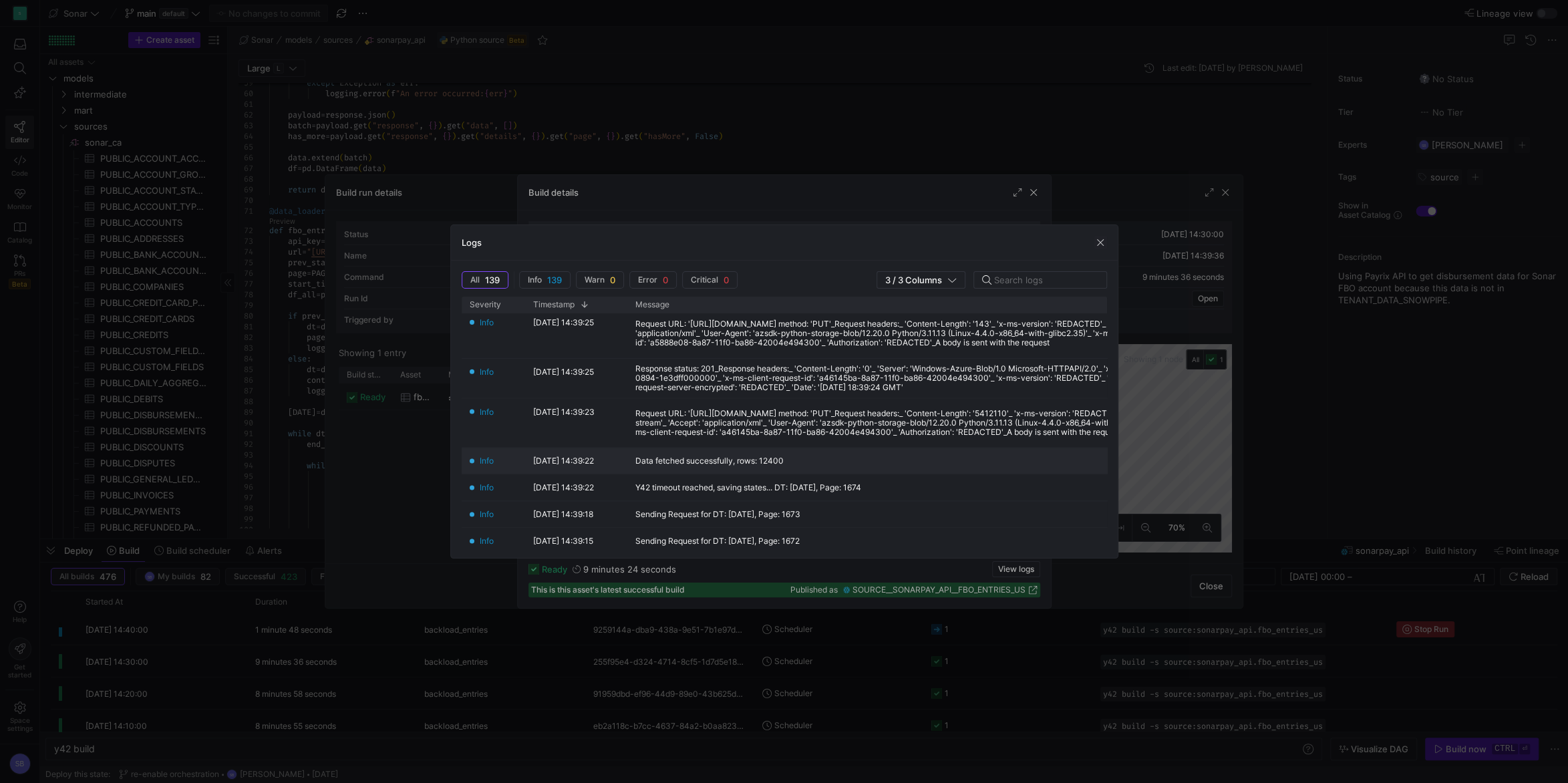
scroll to position [187, 0]
click at [1099, 244] on span "button" at bounding box center [1100, 242] width 13 height 13
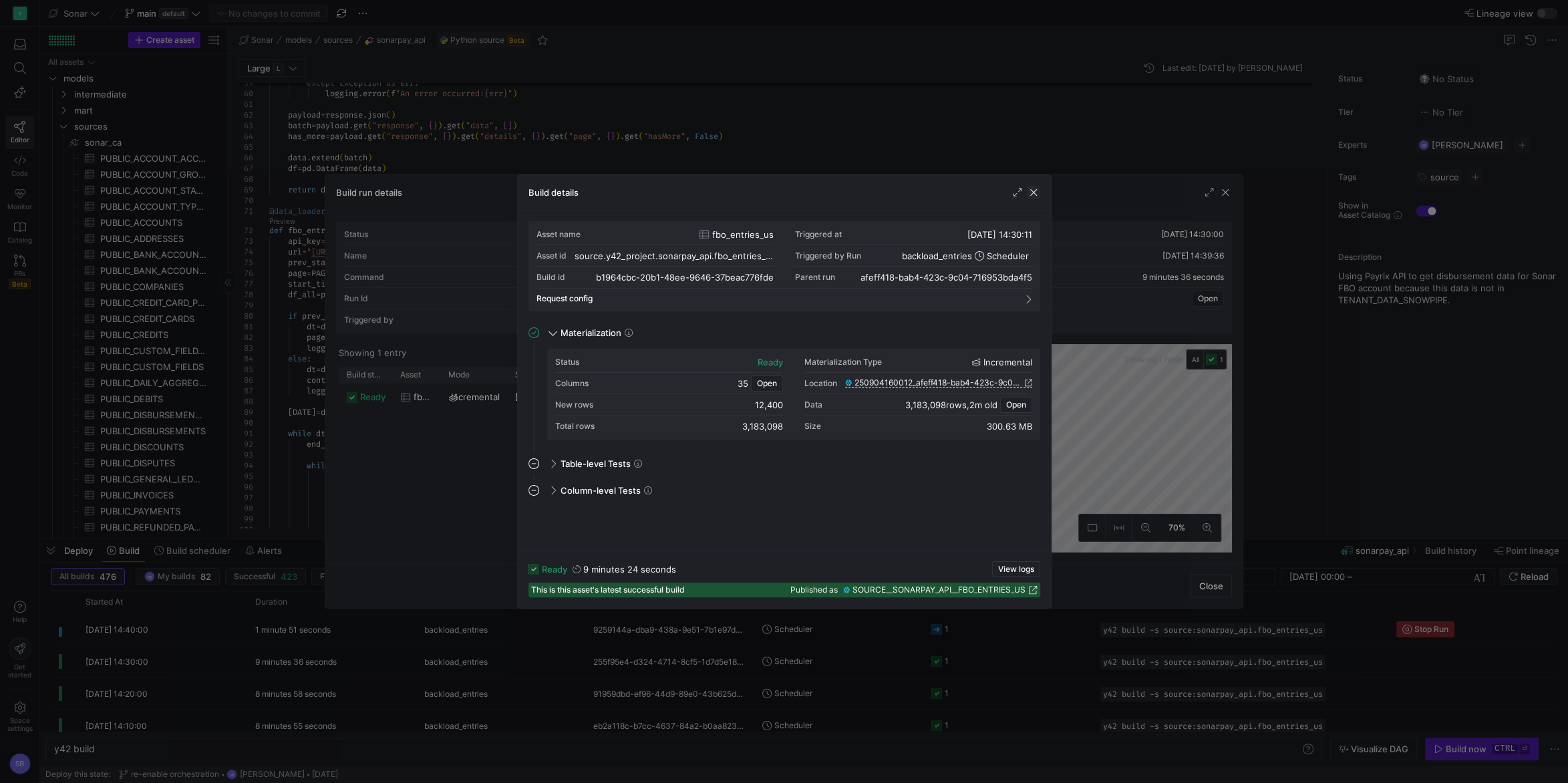
click at [1040, 195] on span "button" at bounding box center [1033, 192] width 13 height 13
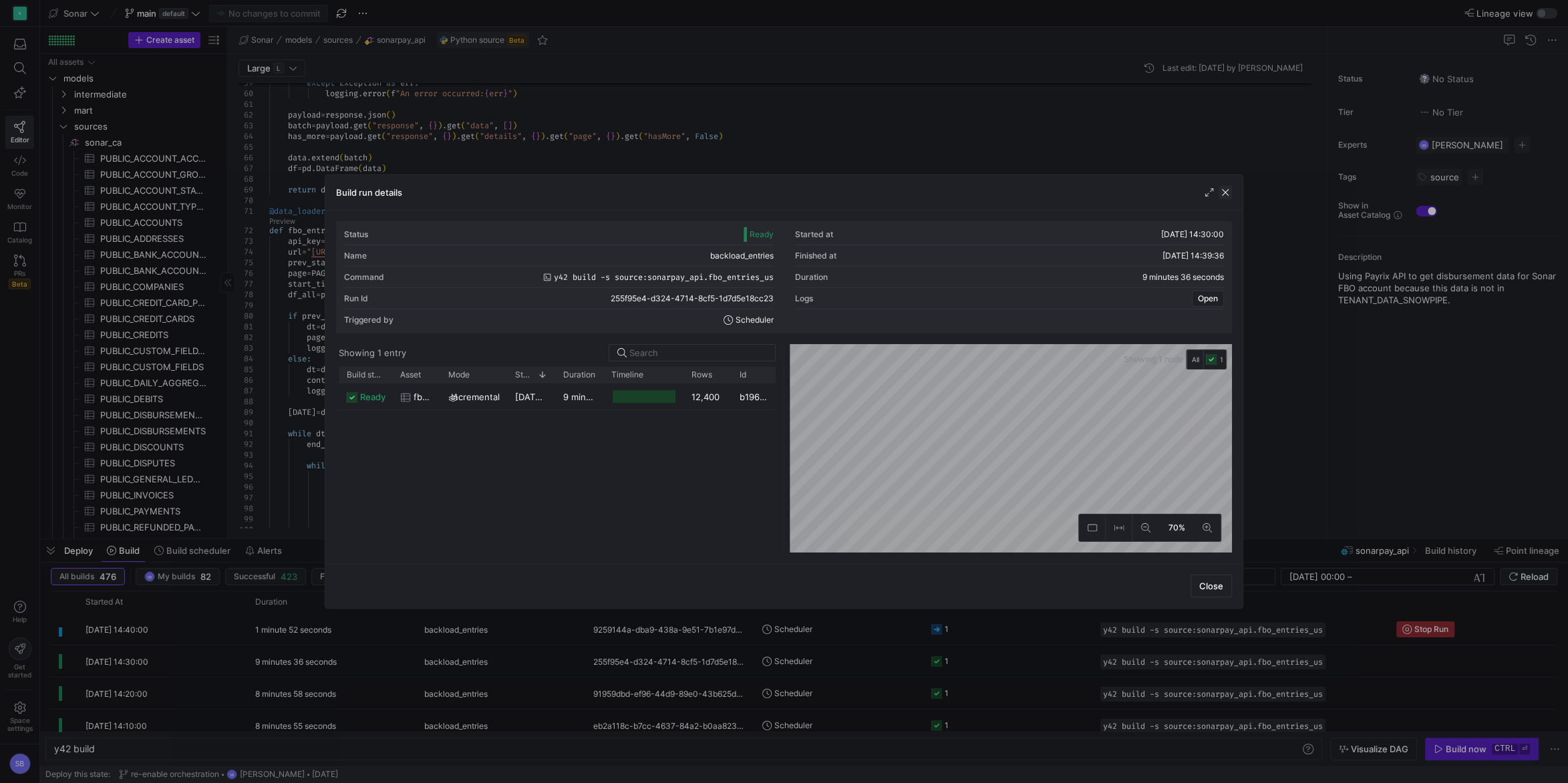
click at [1224, 193] on span "button" at bounding box center [1225, 192] width 13 height 13
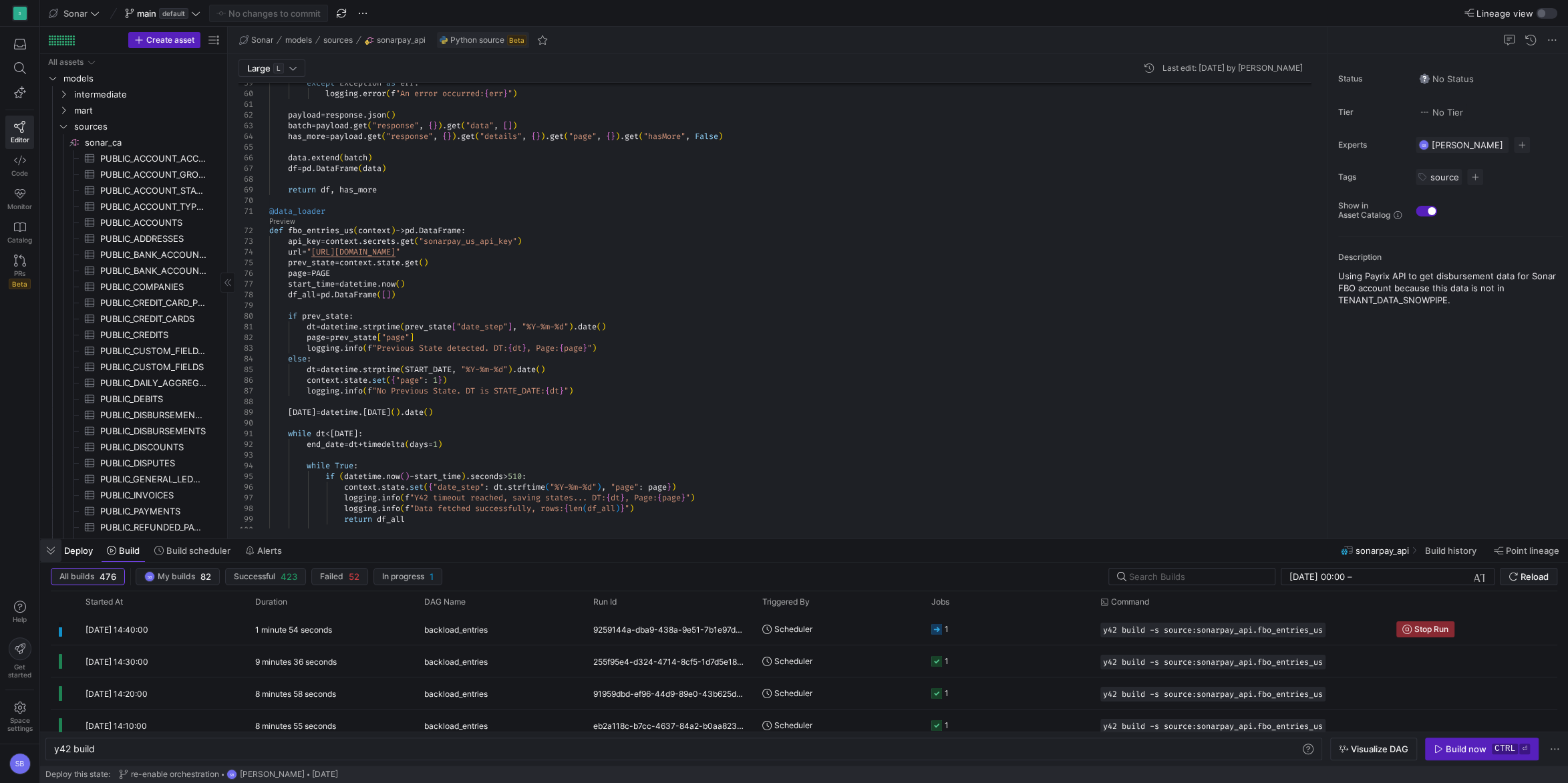
click at [51, 551] on span "button" at bounding box center [51, 550] width 22 height 23
